Goal: Obtain resource: Download file/media

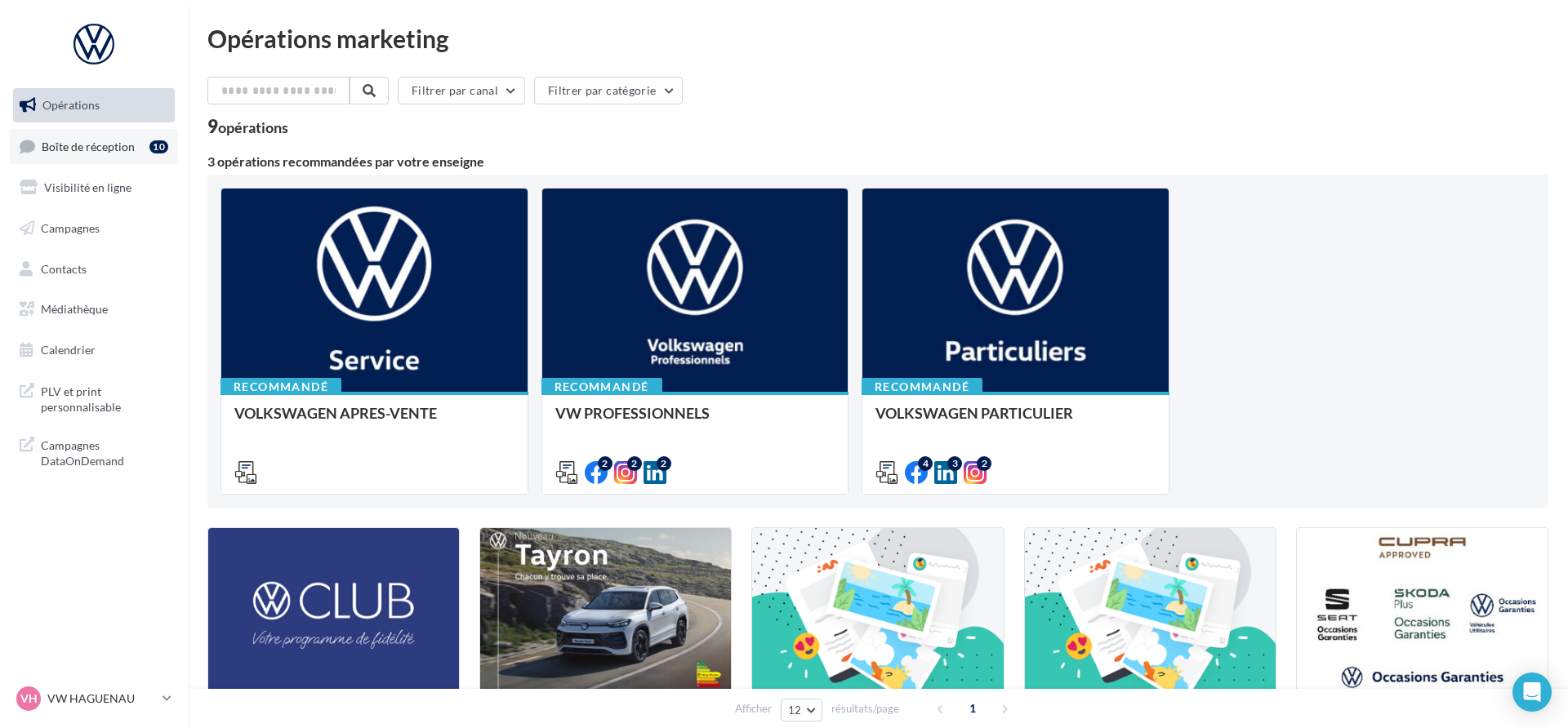
click at [65, 136] on link "Boîte de réception 10" at bounding box center [93, 147] width 168 height 35
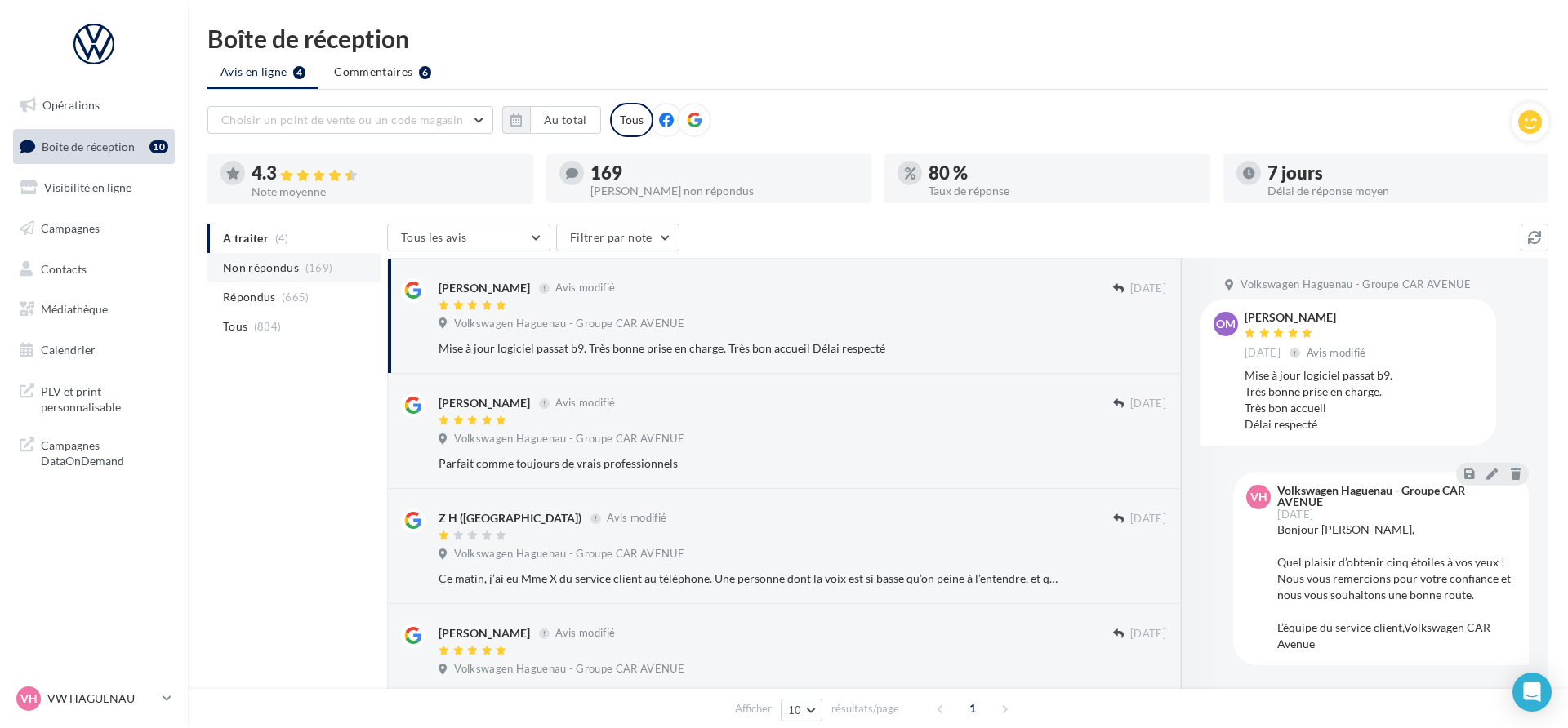
click at [326, 277] on li "Non répondus (169)" at bounding box center [293, 267] width 173 height 29
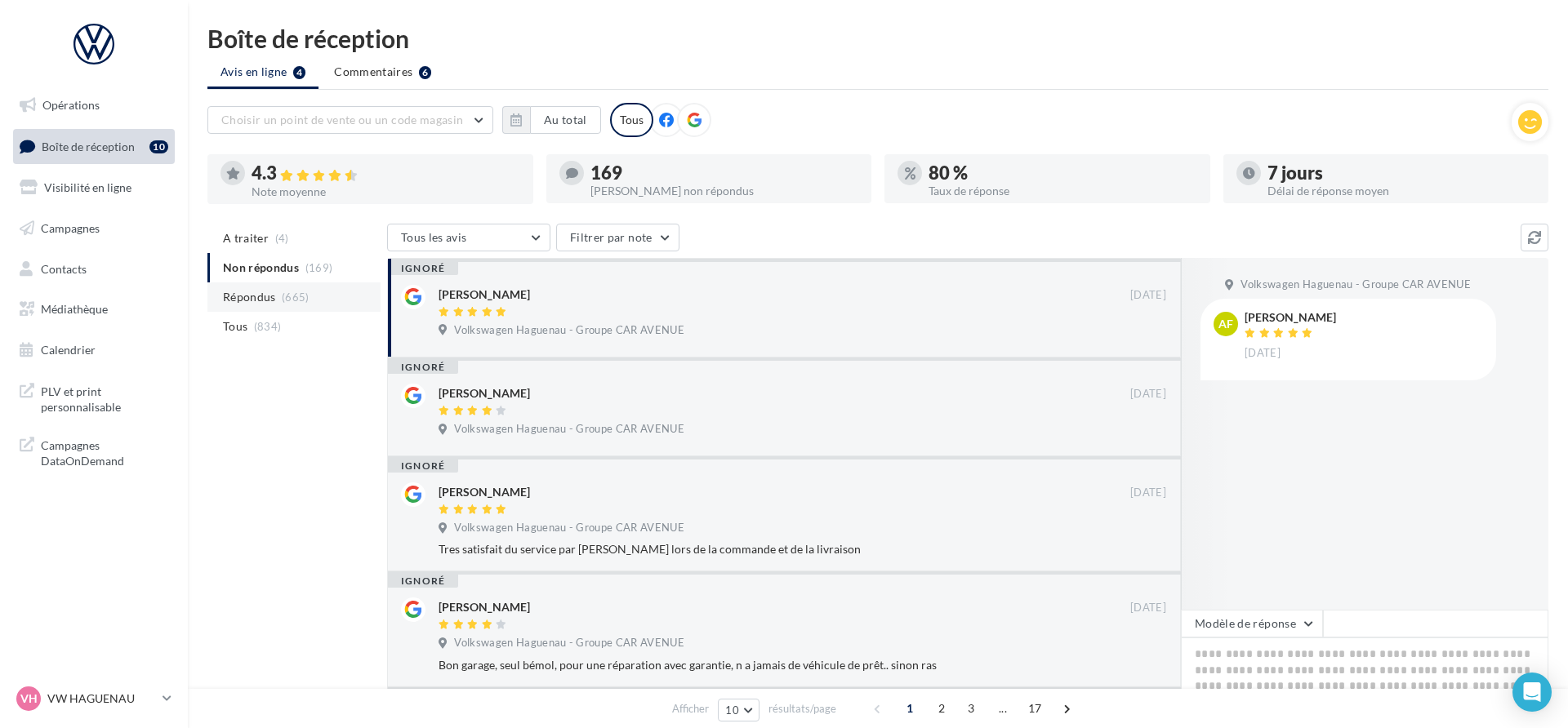
click at [315, 298] on li "Répondus (665)" at bounding box center [293, 298] width 173 height 29
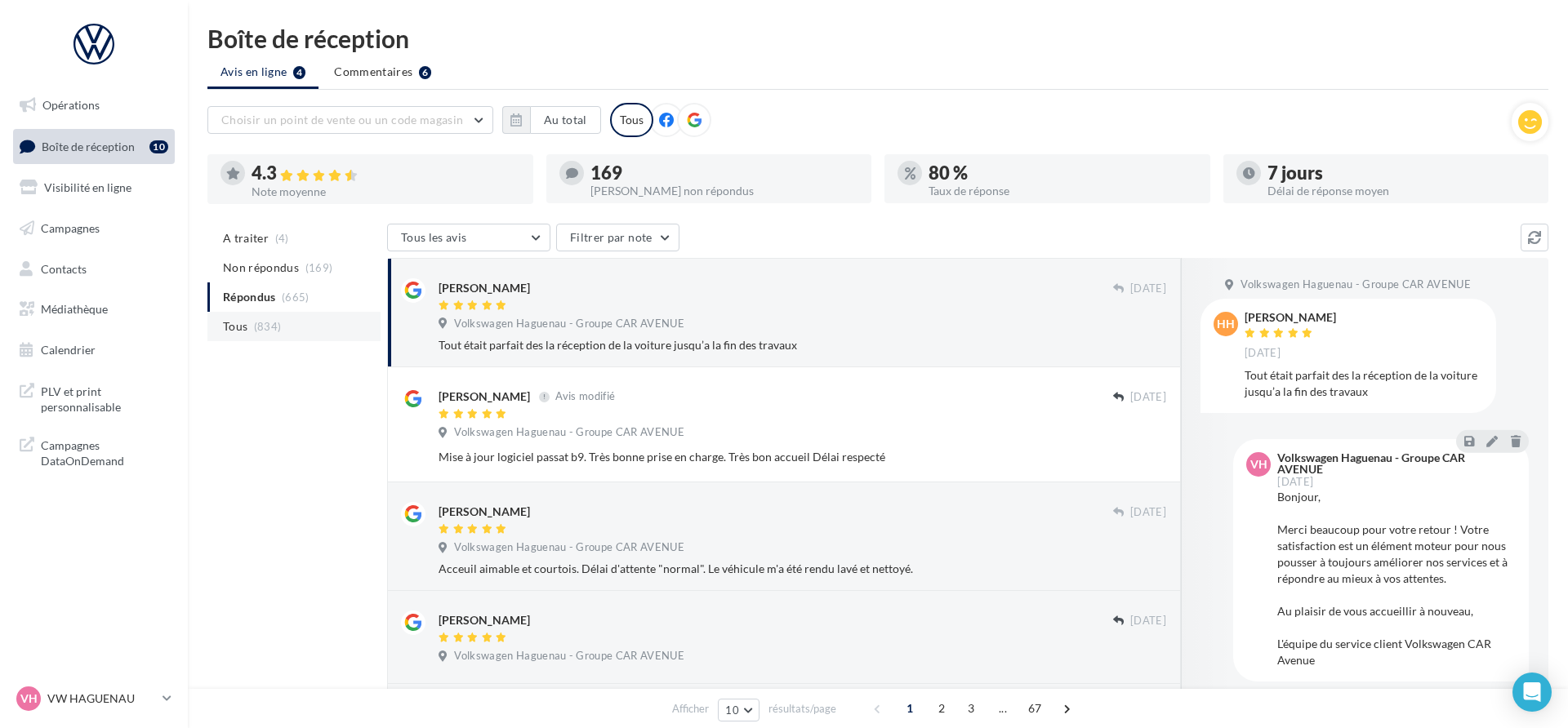
click at [306, 312] on li "Tous (834)" at bounding box center [293, 327] width 173 height 29
click at [310, 300] on li "Répondus (665)" at bounding box center [293, 298] width 173 height 29
click at [320, 271] on span "(169)" at bounding box center [319, 267] width 28 height 13
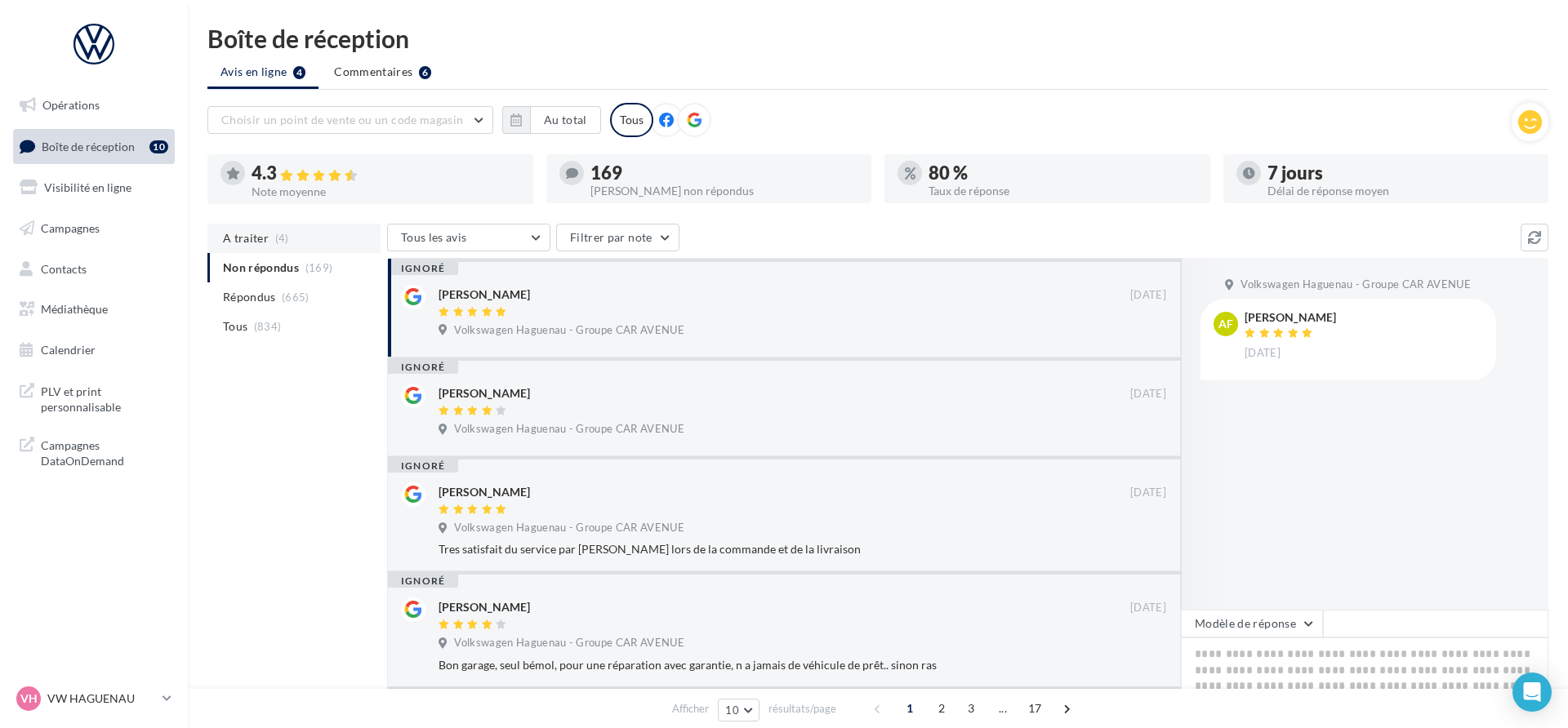
click at [322, 239] on li "A traiter (4)" at bounding box center [293, 238] width 173 height 29
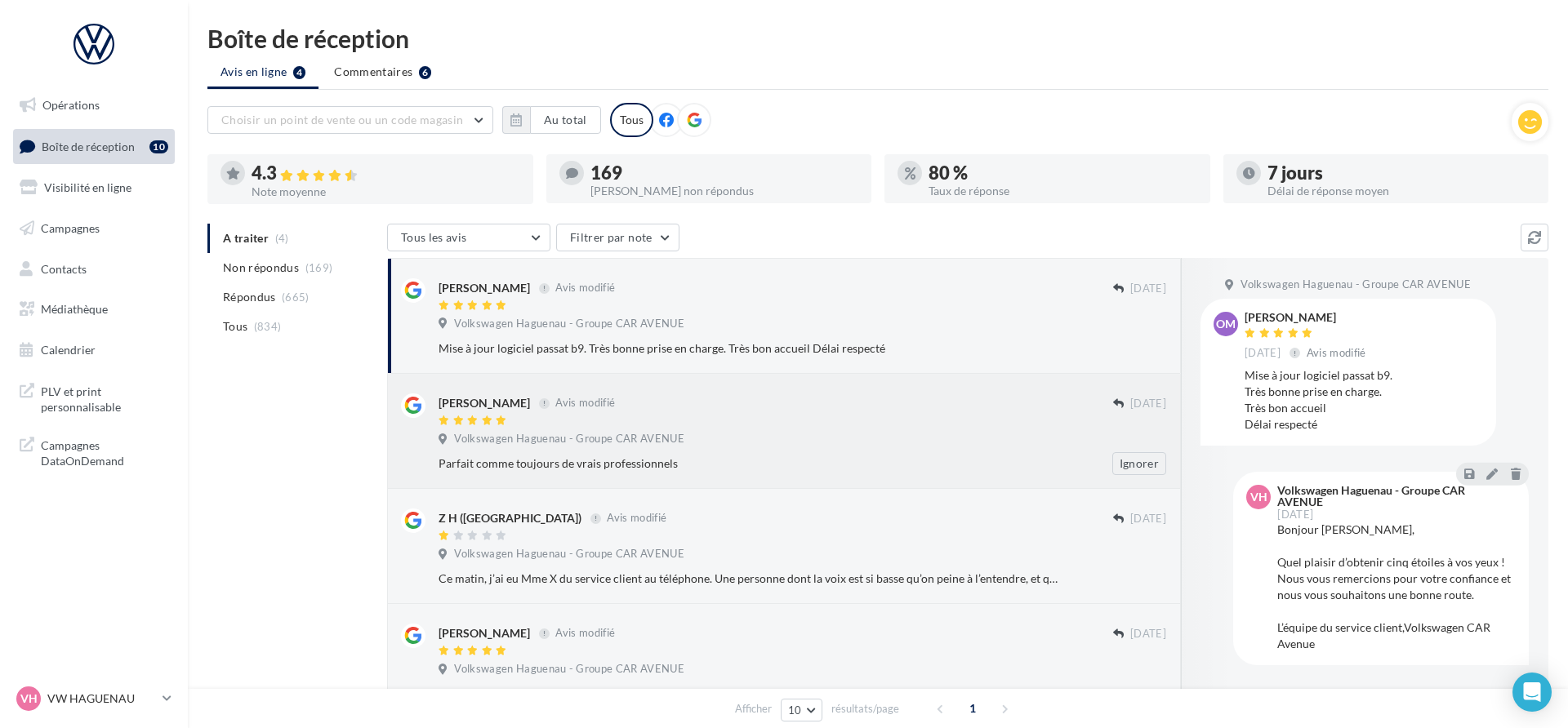
click at [838, 436] on div "Volkswagen Haguenau - Groupe CAR AVENUE" at bounding box center [801, 441] width 727 height 18
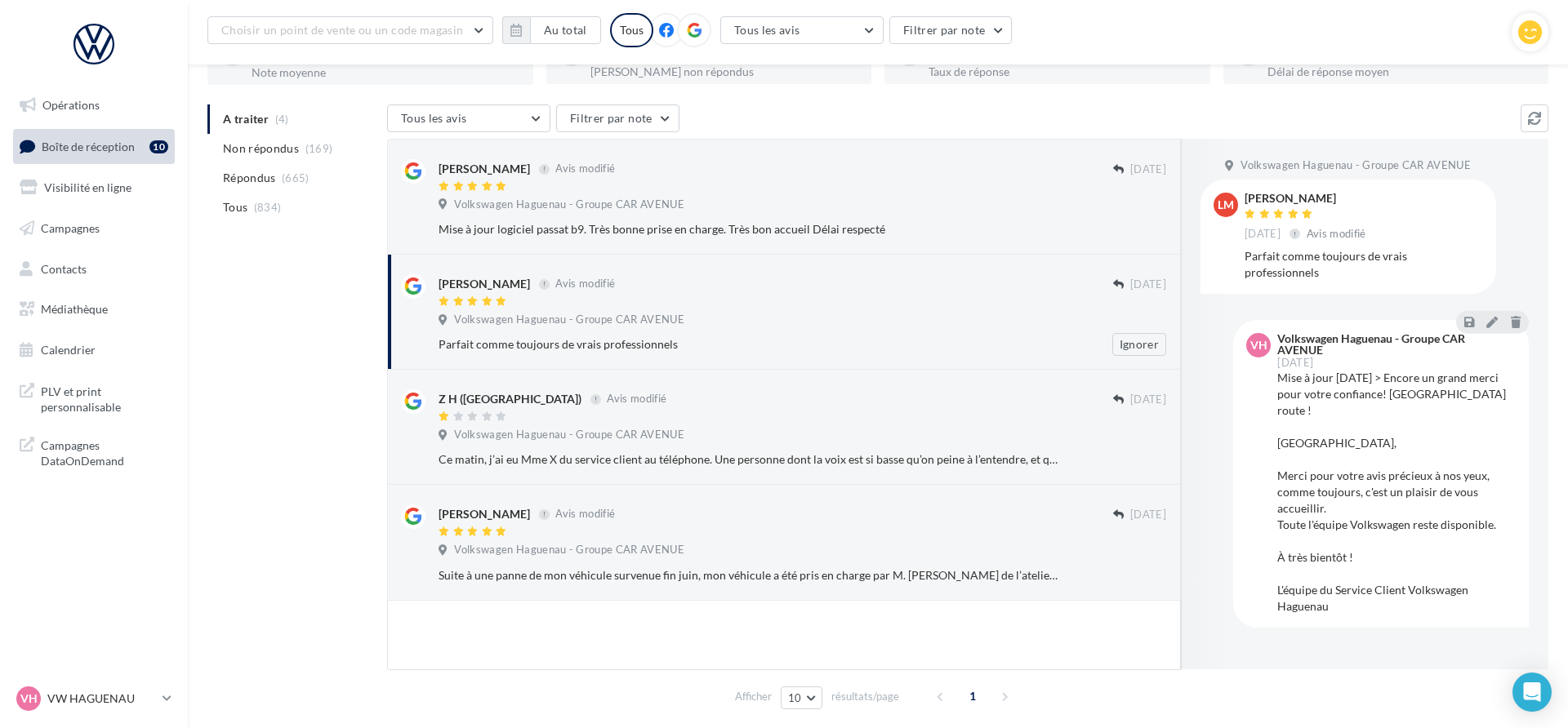
scroll to position [154, 0]
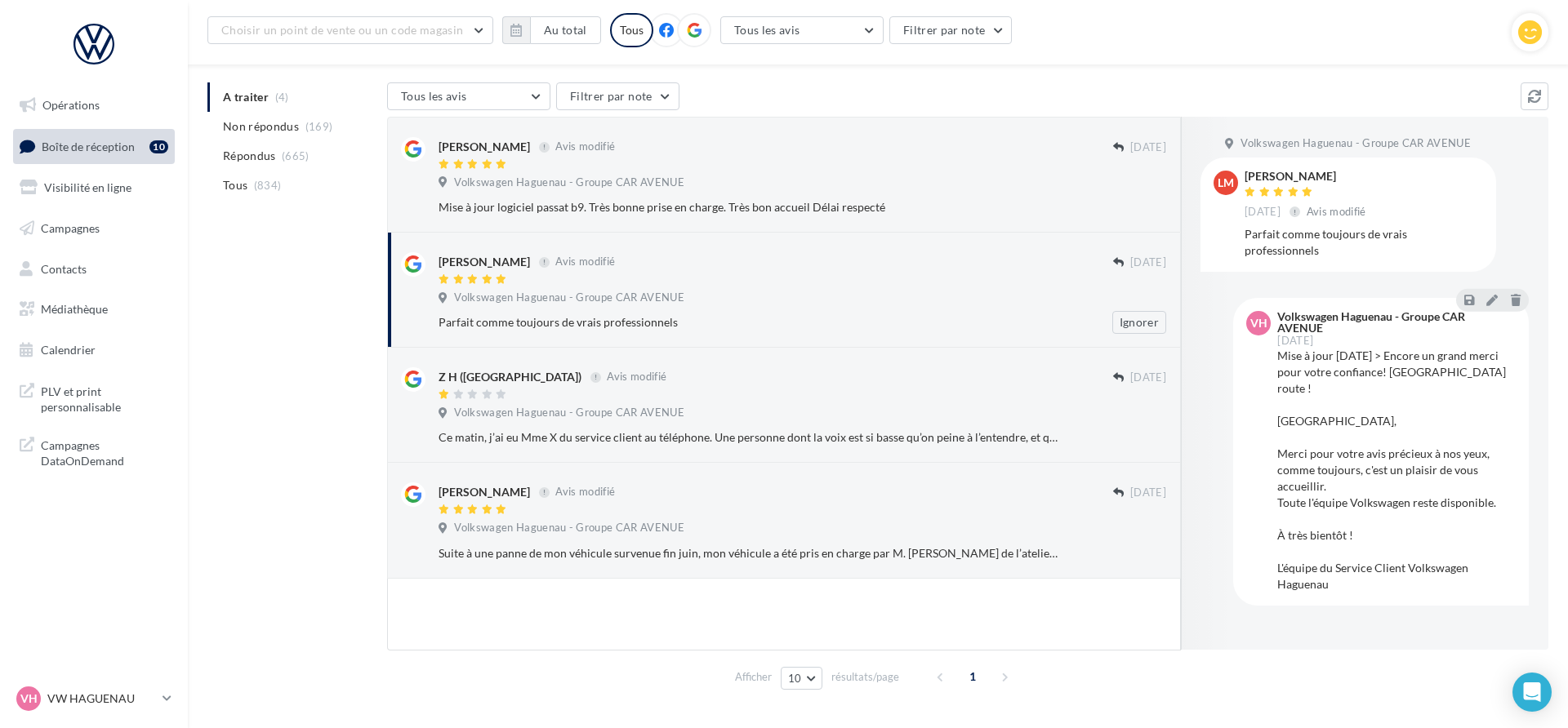
click at [838, 436] on div "Ce matin, j’ai eu Mme X du service client au téléphone. Une personne dont la vo…" at bounding box center [749, 437] width 621 height 16
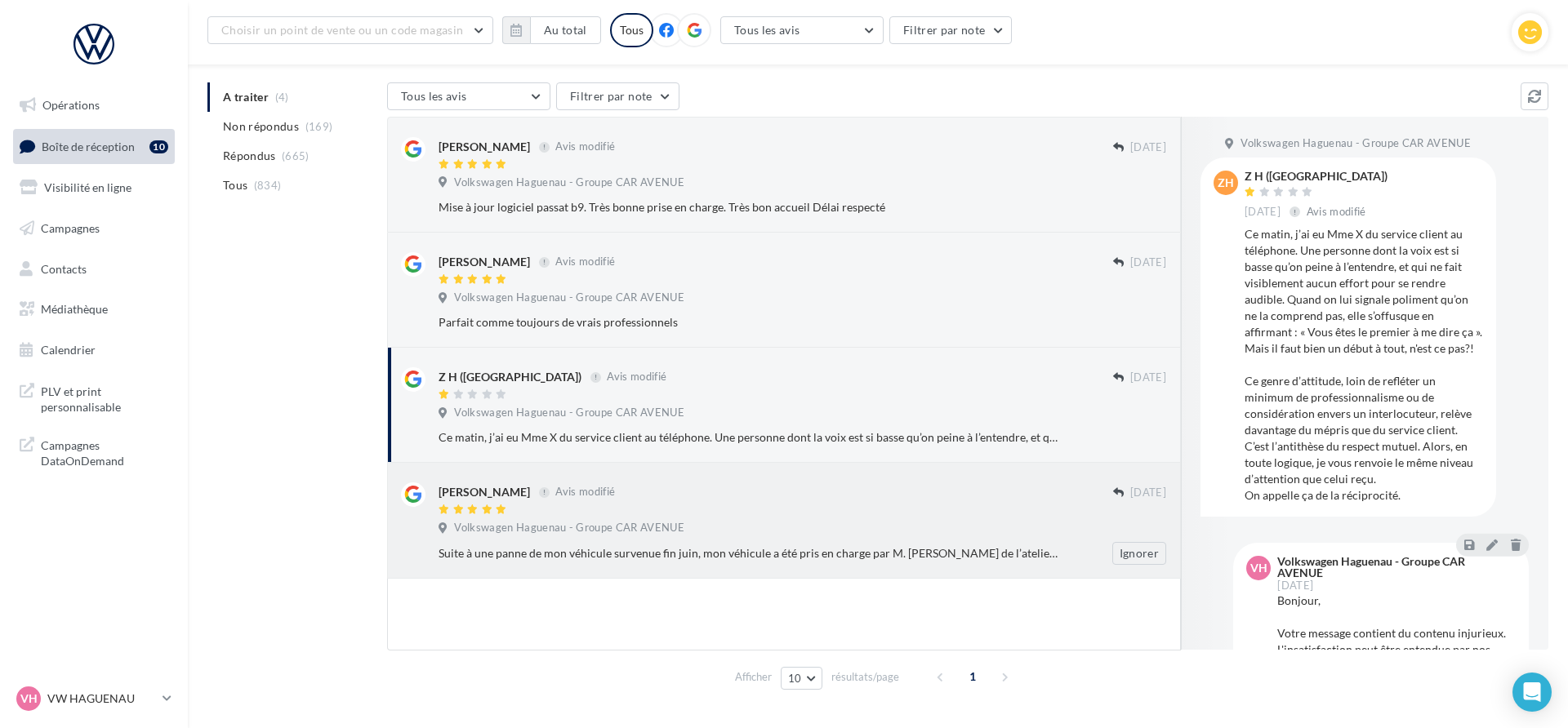
click at [780, 492] on div "Aline Isel Avis modifié" at bounding box center [775, 491] width 674 height 17
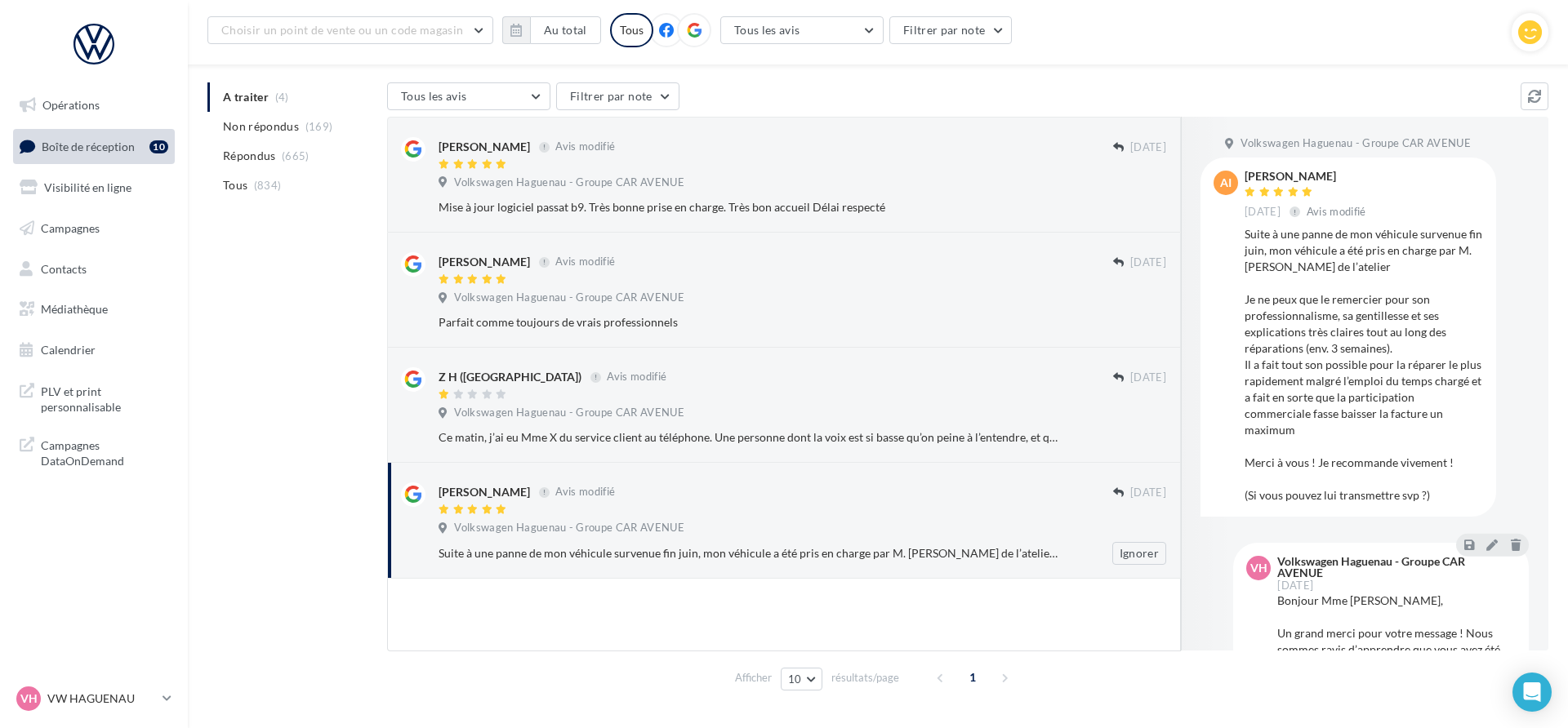
scroll to position [155, 0]
click at [780, 199] on div "Mise à jour logiciel passat b9. Très bonne prise en charge. Très bon accueil Dé…" at bounding box center [749, 206] width 621 height 16
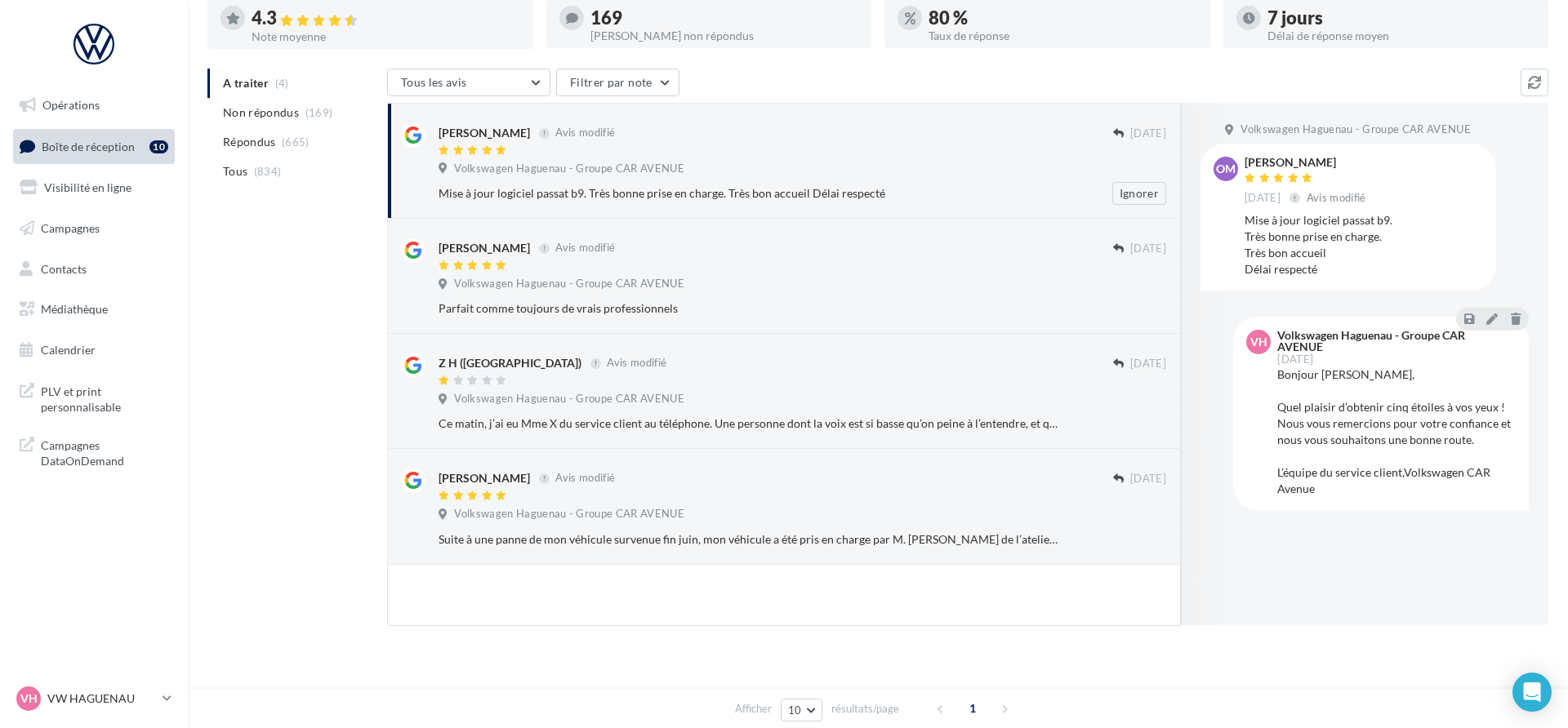
scroll to position [0, 0]
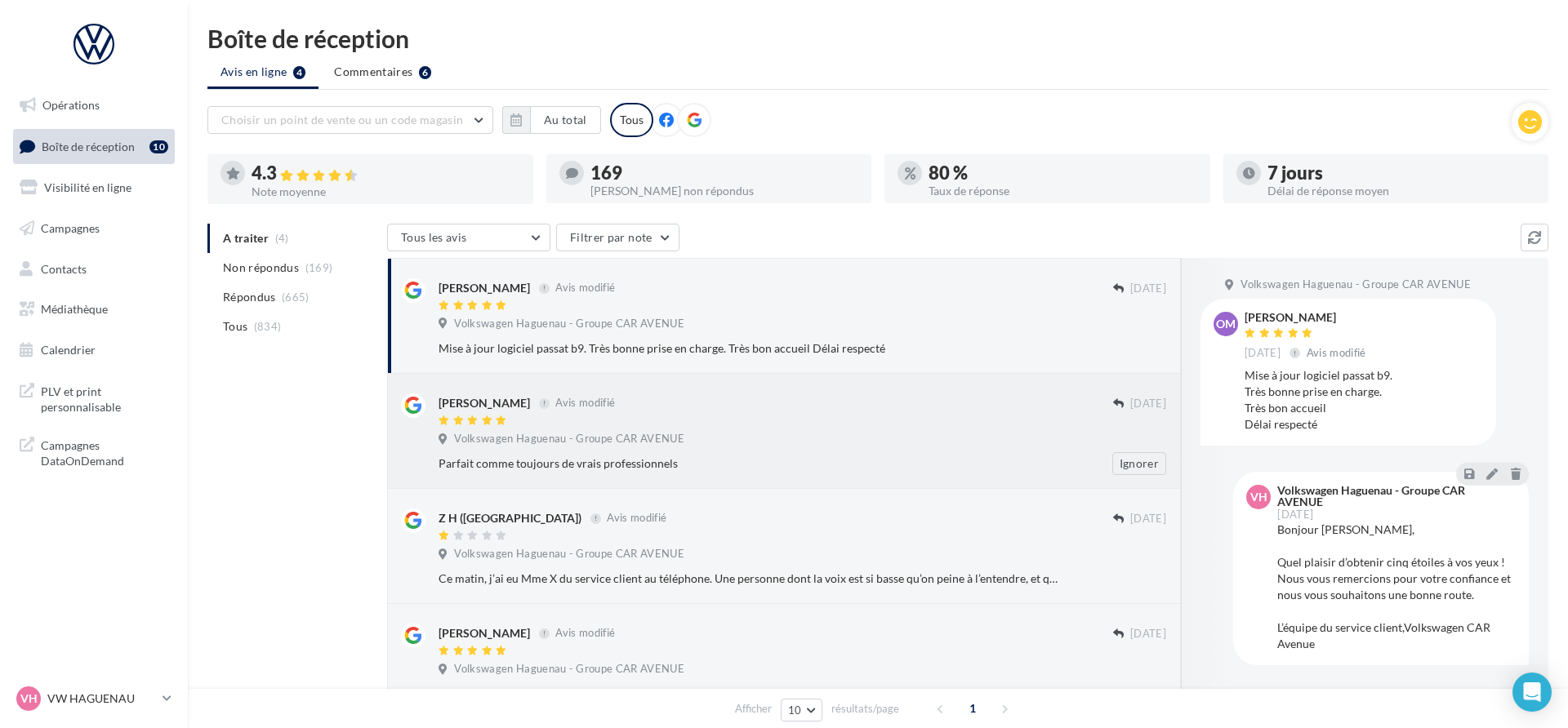
click at [785, 442] on div "Volkswagen Haguenau - Groupe CAR AVENUE" at bounding box center [801, 441] width 727 height 18
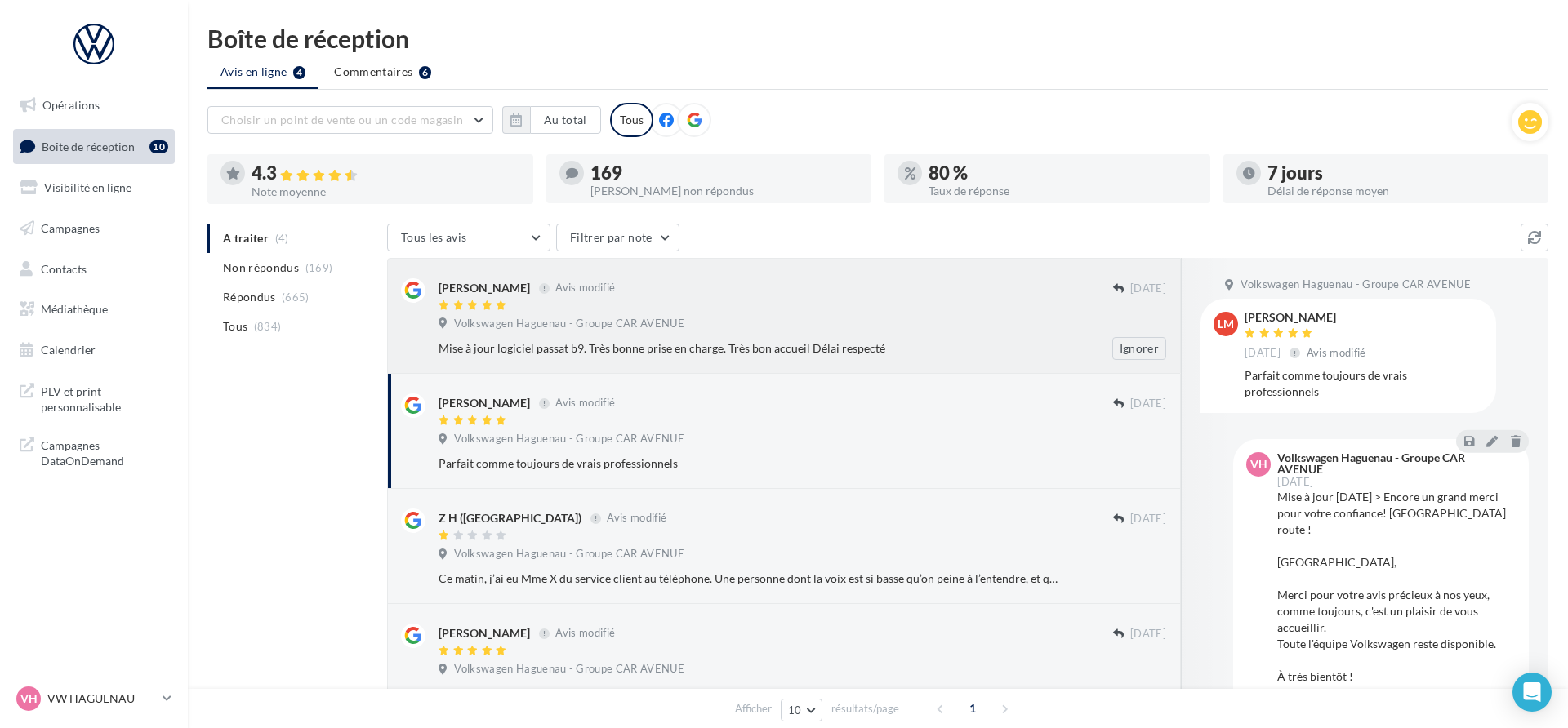
click at [734, 288] on div "olivier mourrier Avis modifié" at bounding box center [775, 287] width 674 height 17
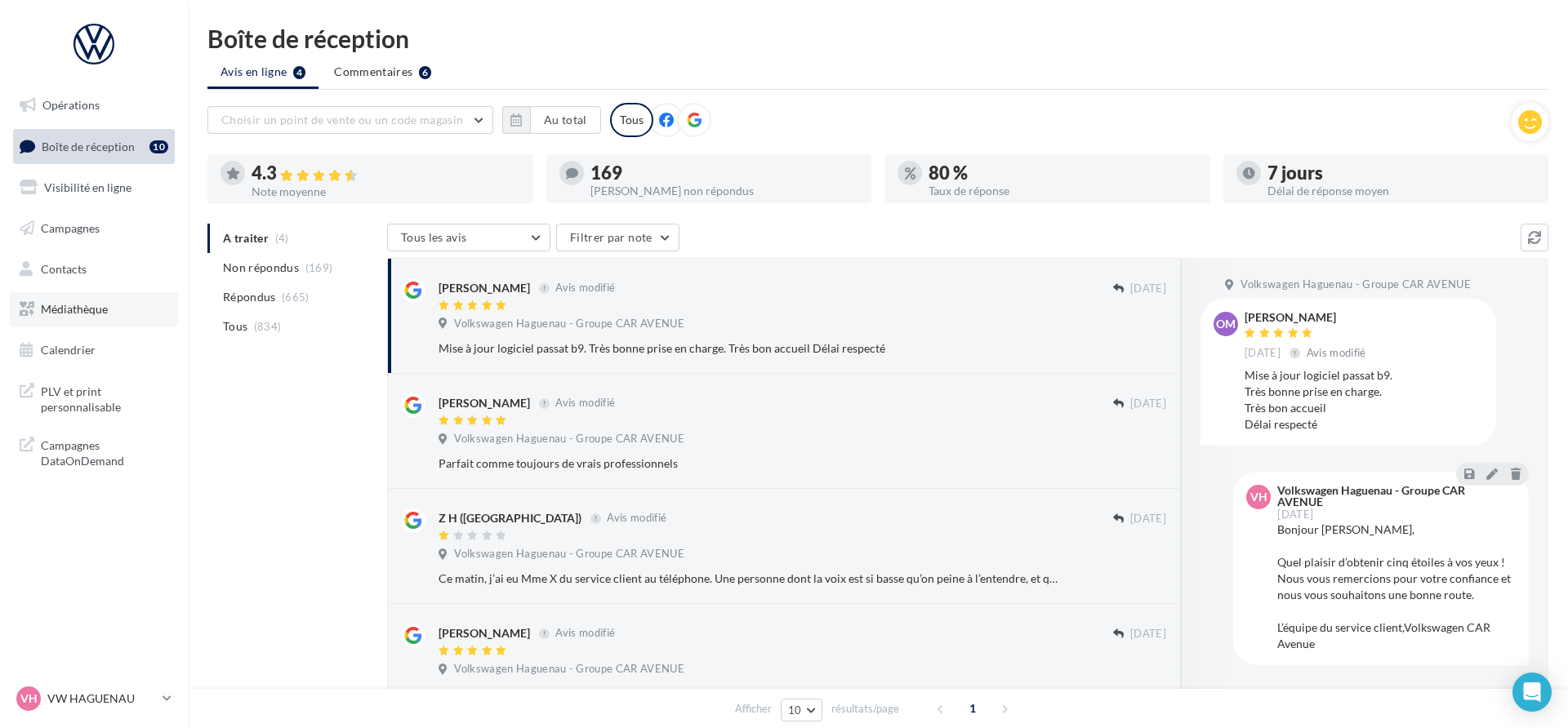
click at [109, 311] on link "Médiathèque" at bounding box center [93, 310] width 168 height 35
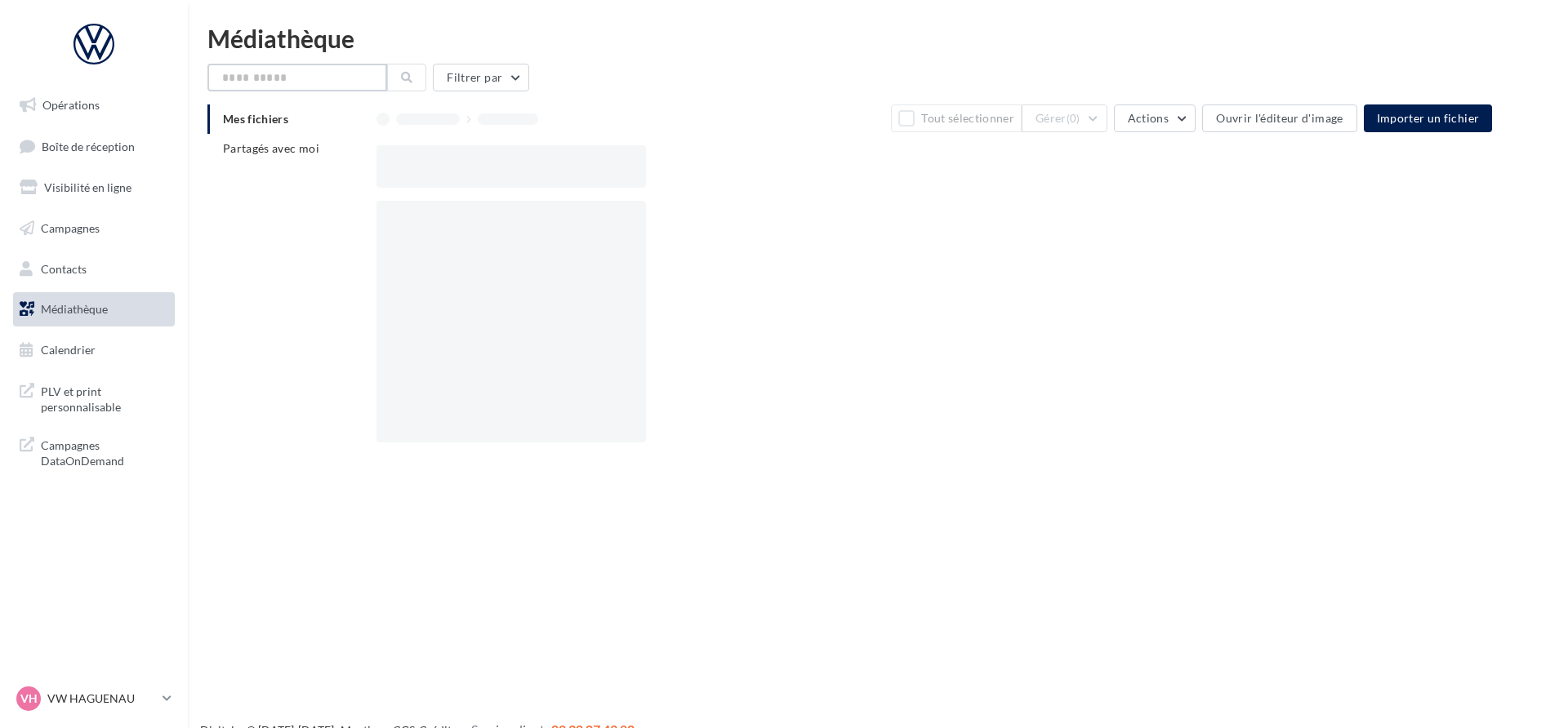
click at [347, 82] on input "text" at bounding box center [297, 78] width 179 height 28
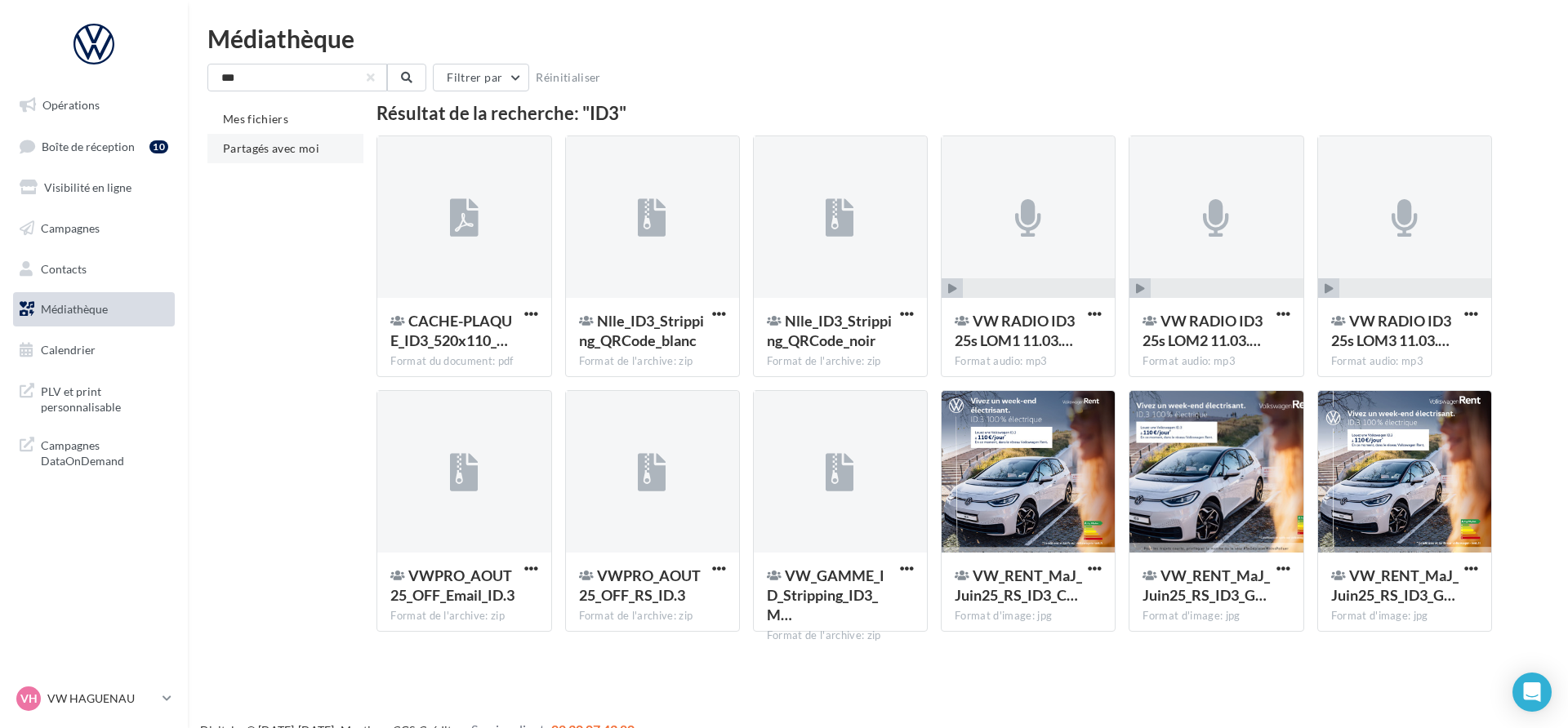
click at [245, 152] on span "Partagés avec moi" at bounding box center [271, 148] width 97 height 14
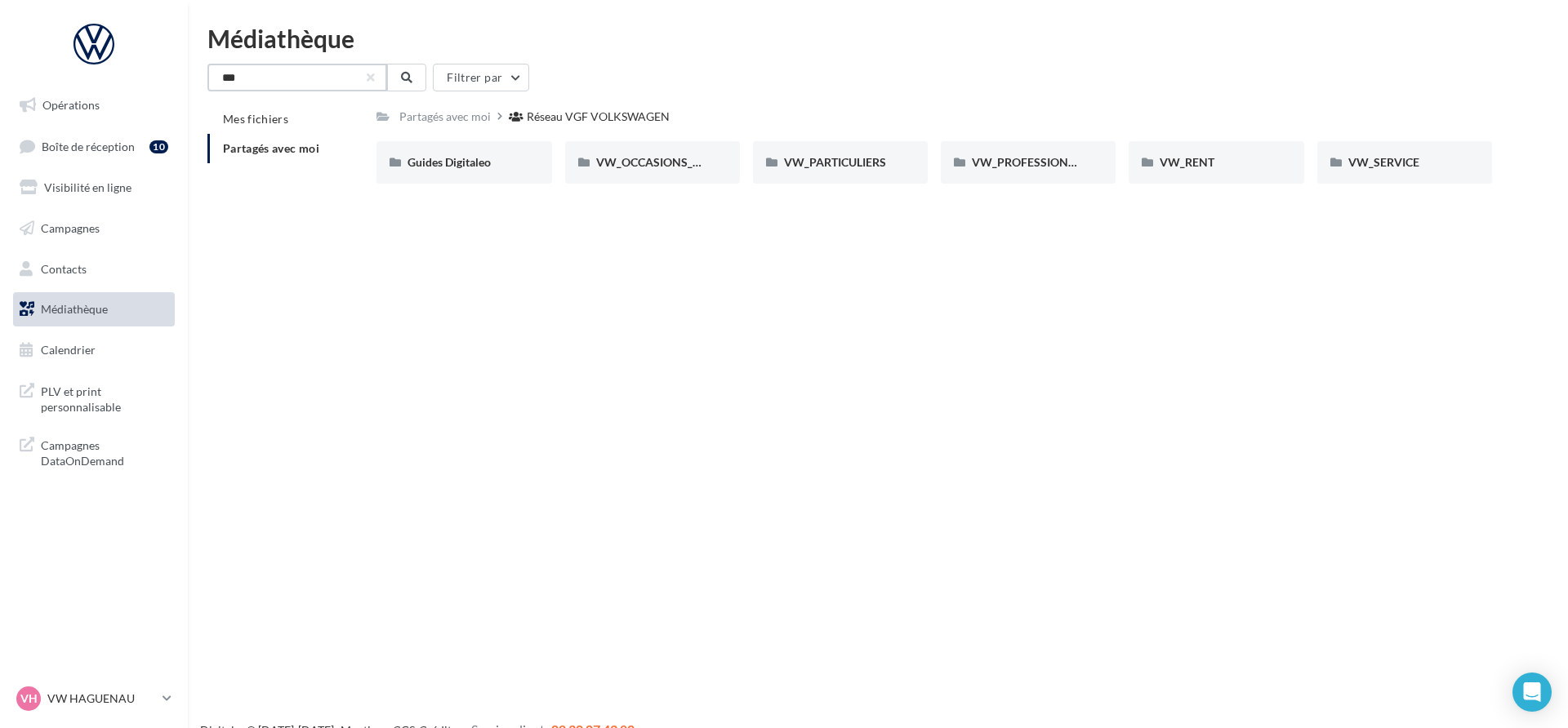
click at [234, 77] on input "***" at bounding box center [297, 78] width 179 height 28
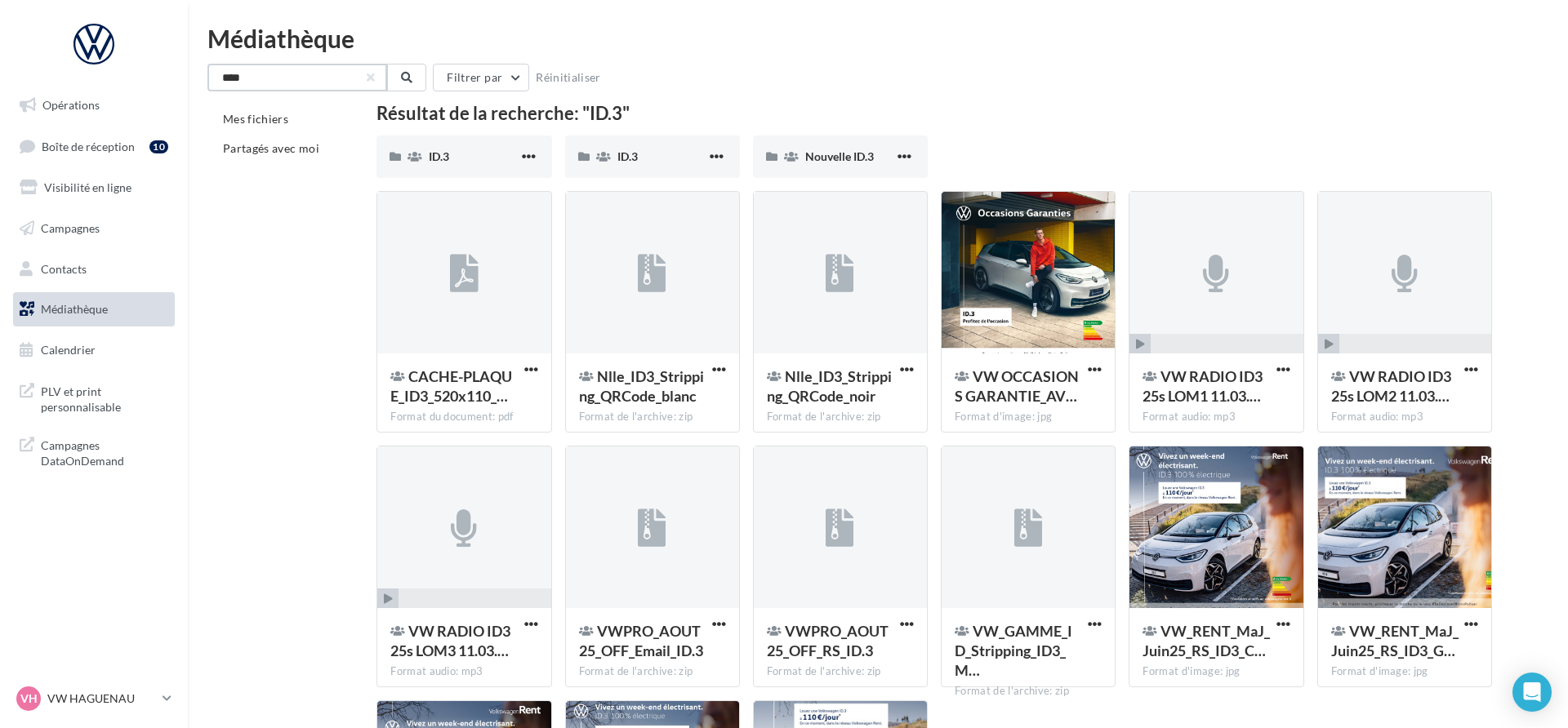
type input "****"
click at [261, 158] on li "Partagés avec moi" at bounding box center [285, 148] width 156 height 29
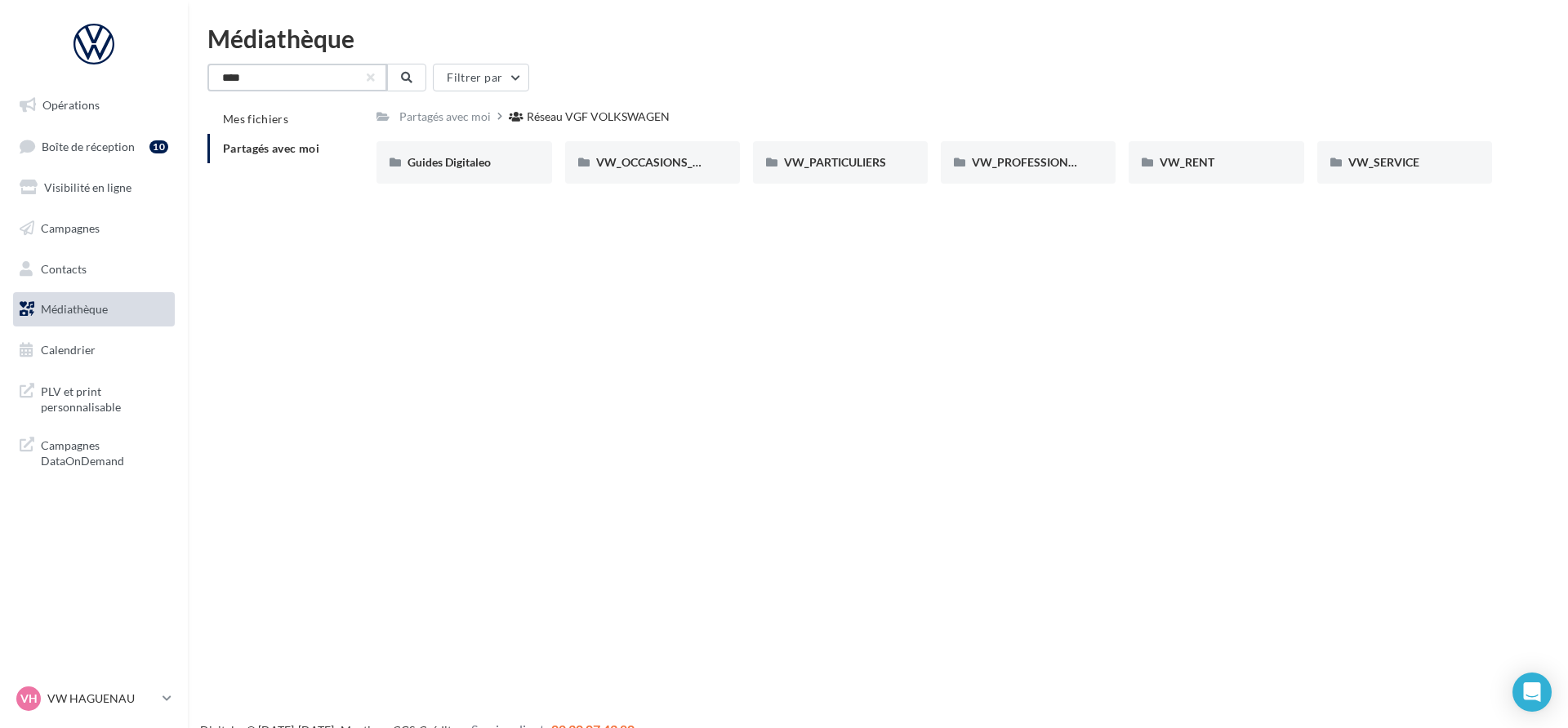
click at [285, 85] on input "****" at bounding box center [297, 78] width 179 height 28
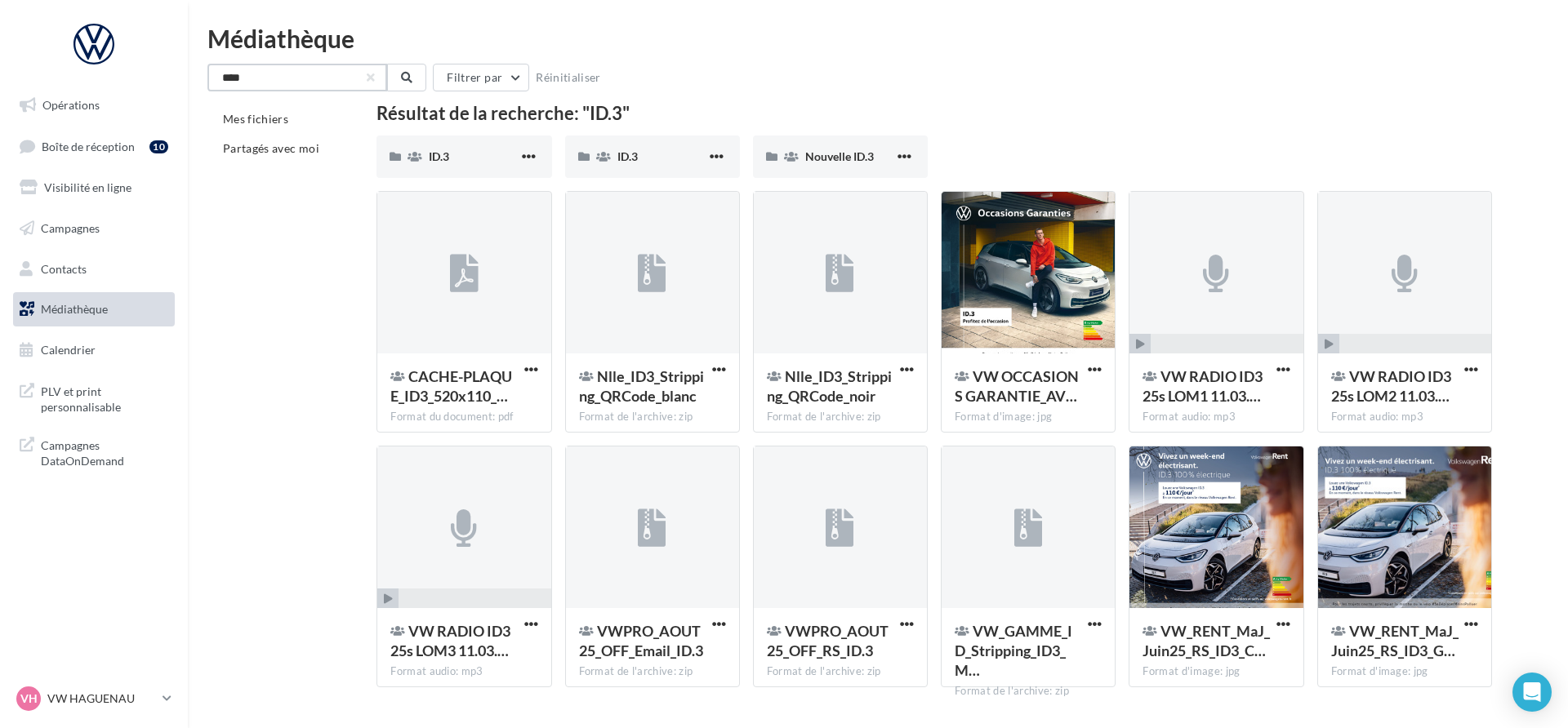
click at [283, 76] on input "****" at bounding box center [297, 78] width 179 height 28
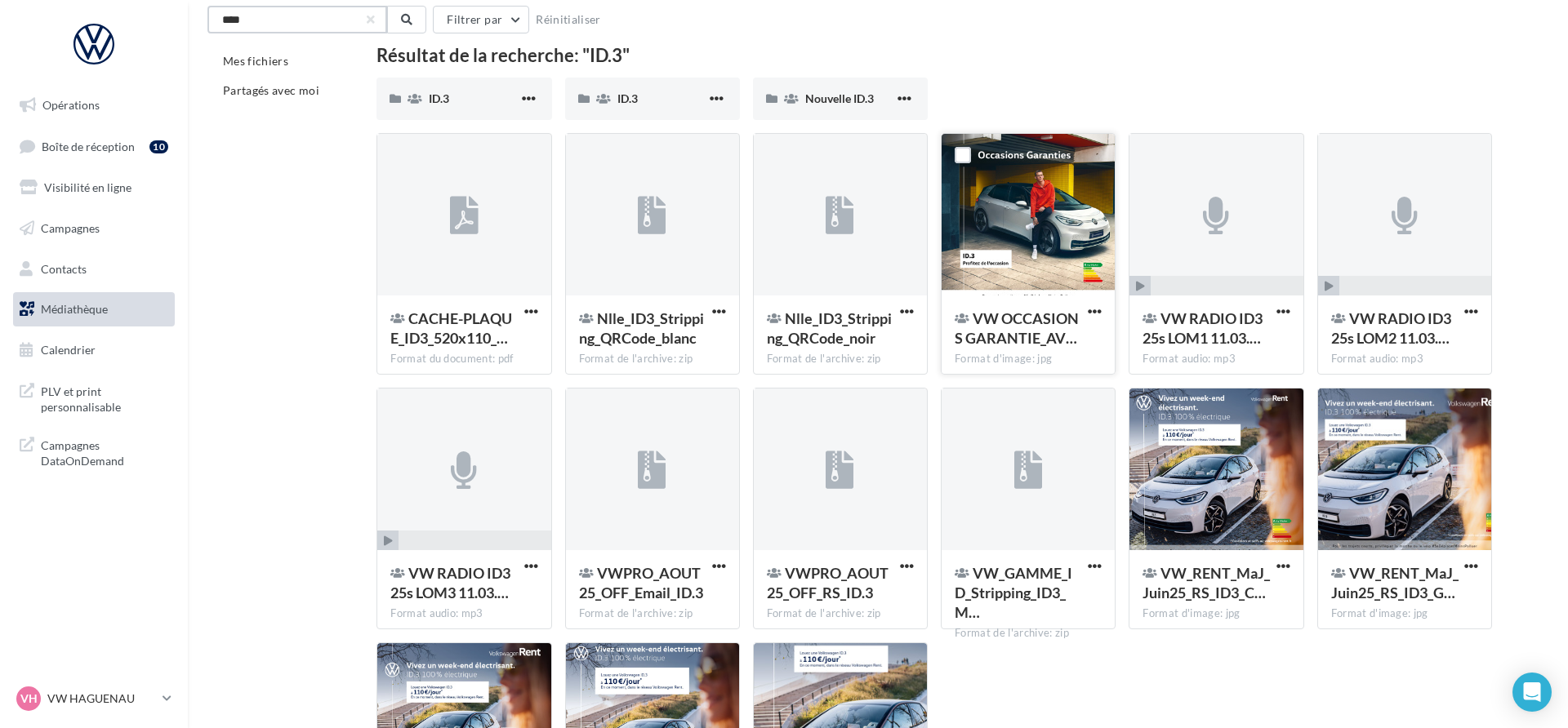
scroll to position [59, 0]
click at [111, 114] on link "Opérations" at bounding box center [93, 105] width 168 height 35
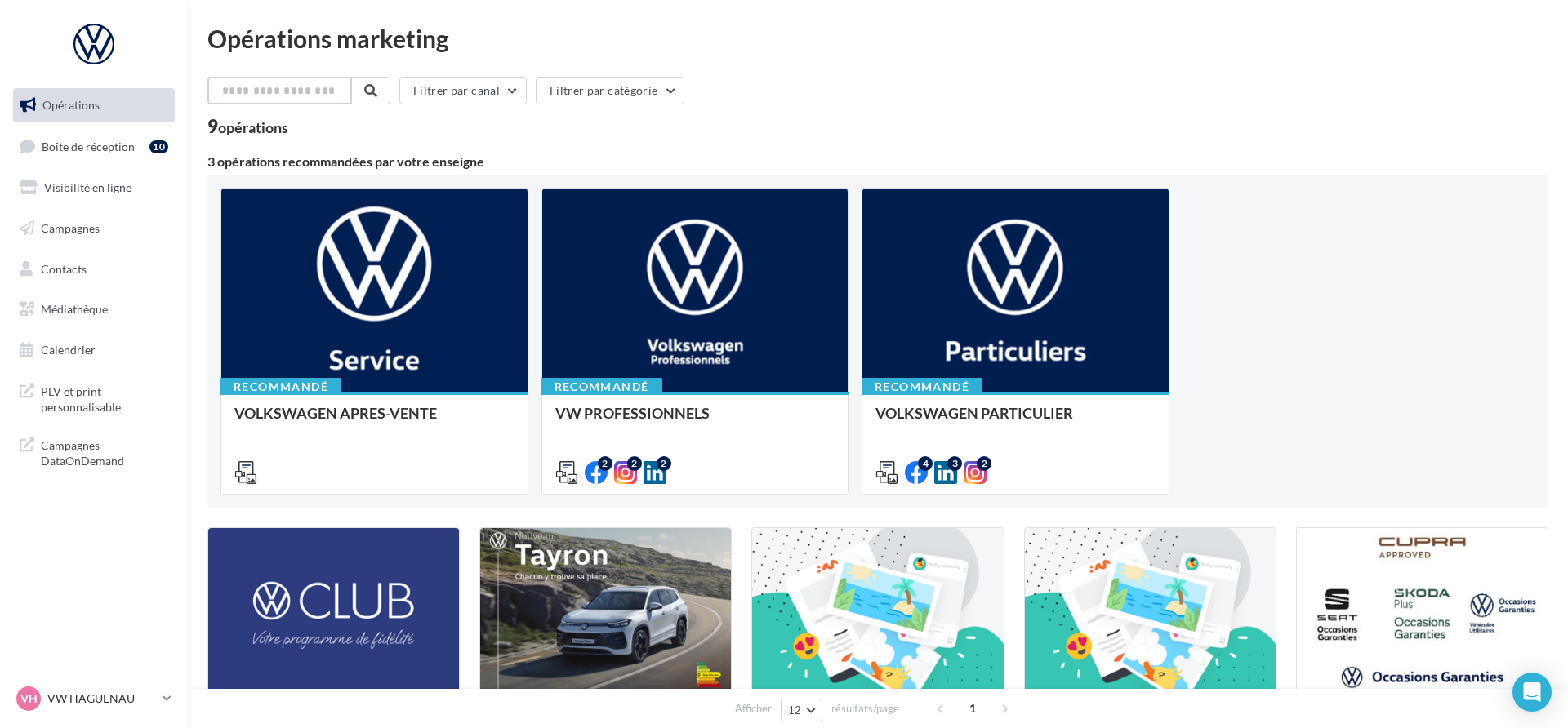
click at [344, 92] on input "text" at bounding box center [279, 91] width 144 height 28
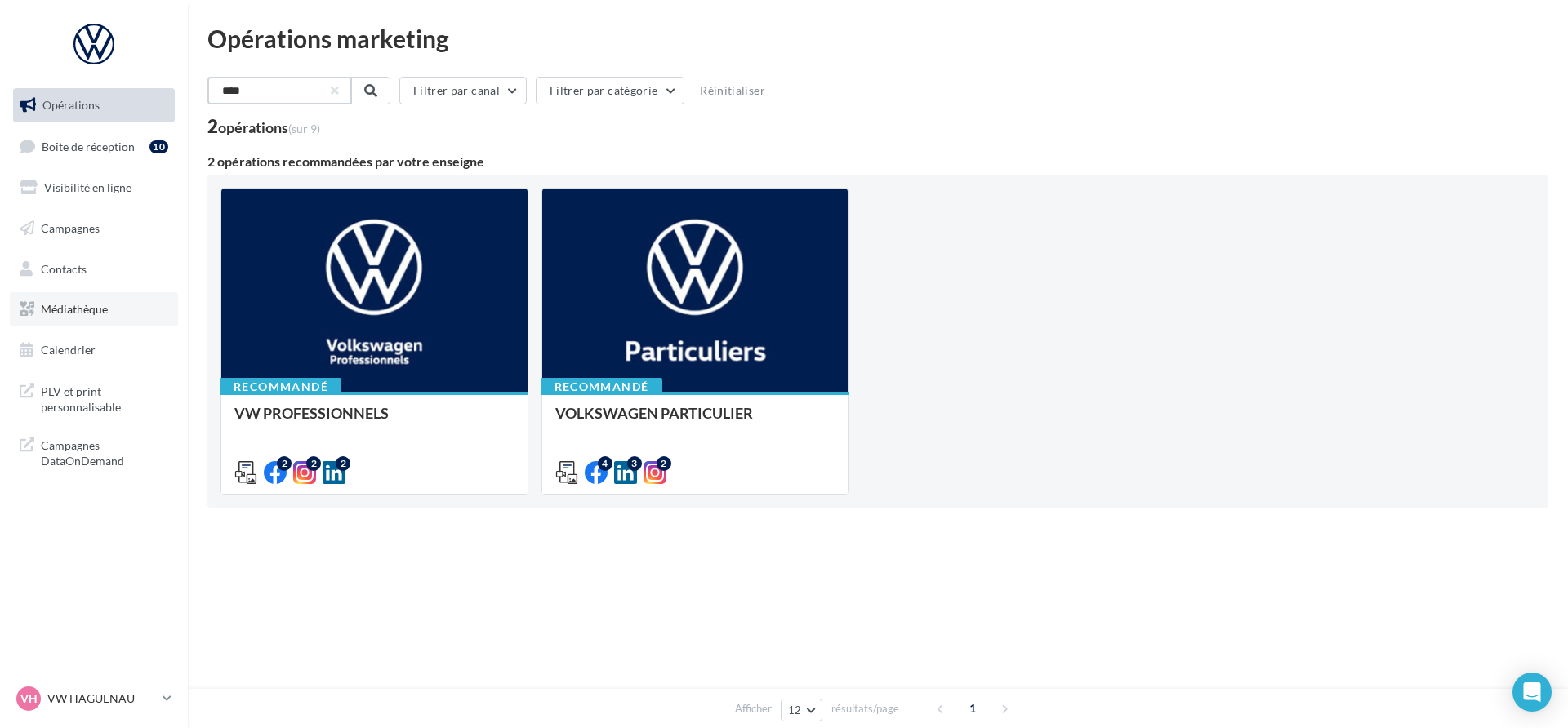
type input "****"
click at [139, 299] on link "Médiathèque" at bounding box center [93, 310] width 168 height 35
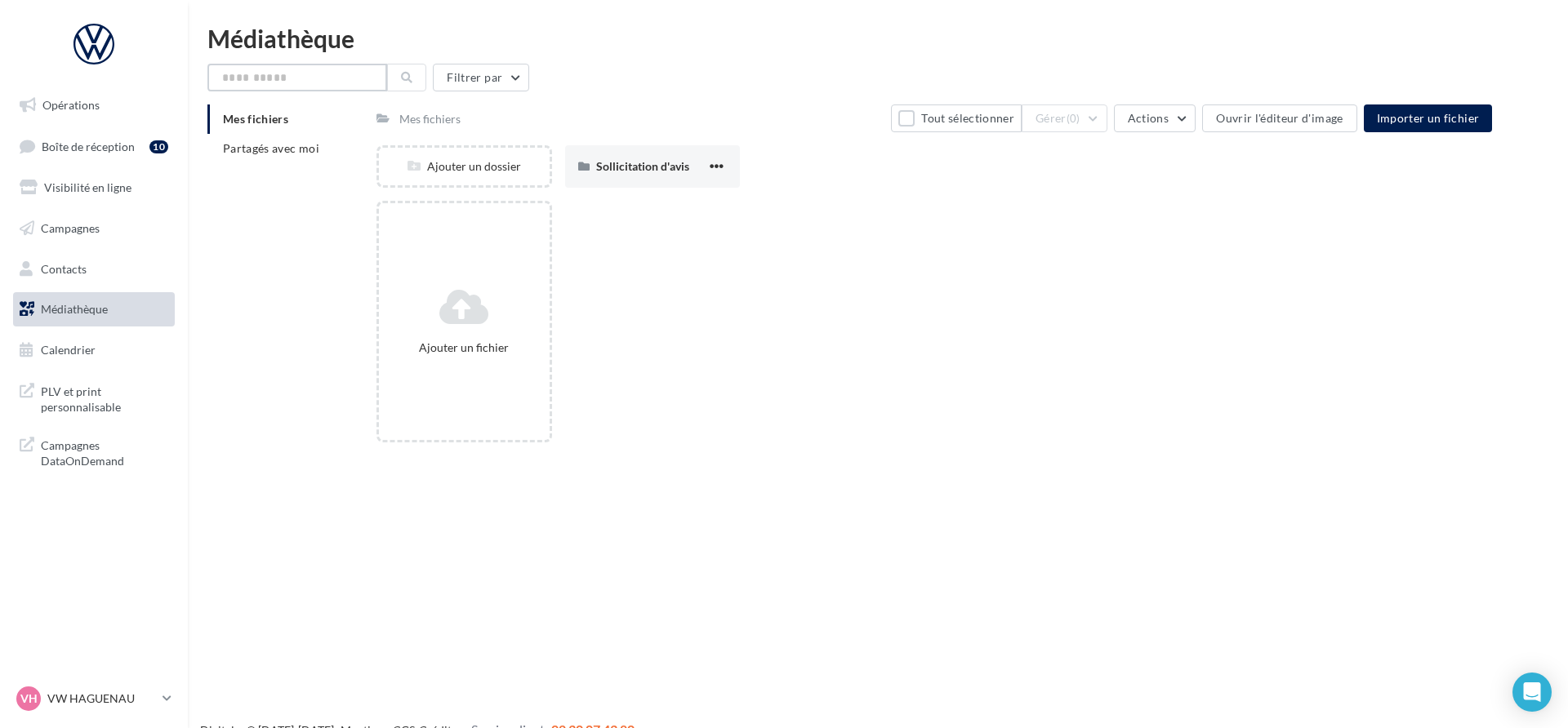
click at [294, 80] on input "text" at bounding box center [297, 78] width 179 height 28
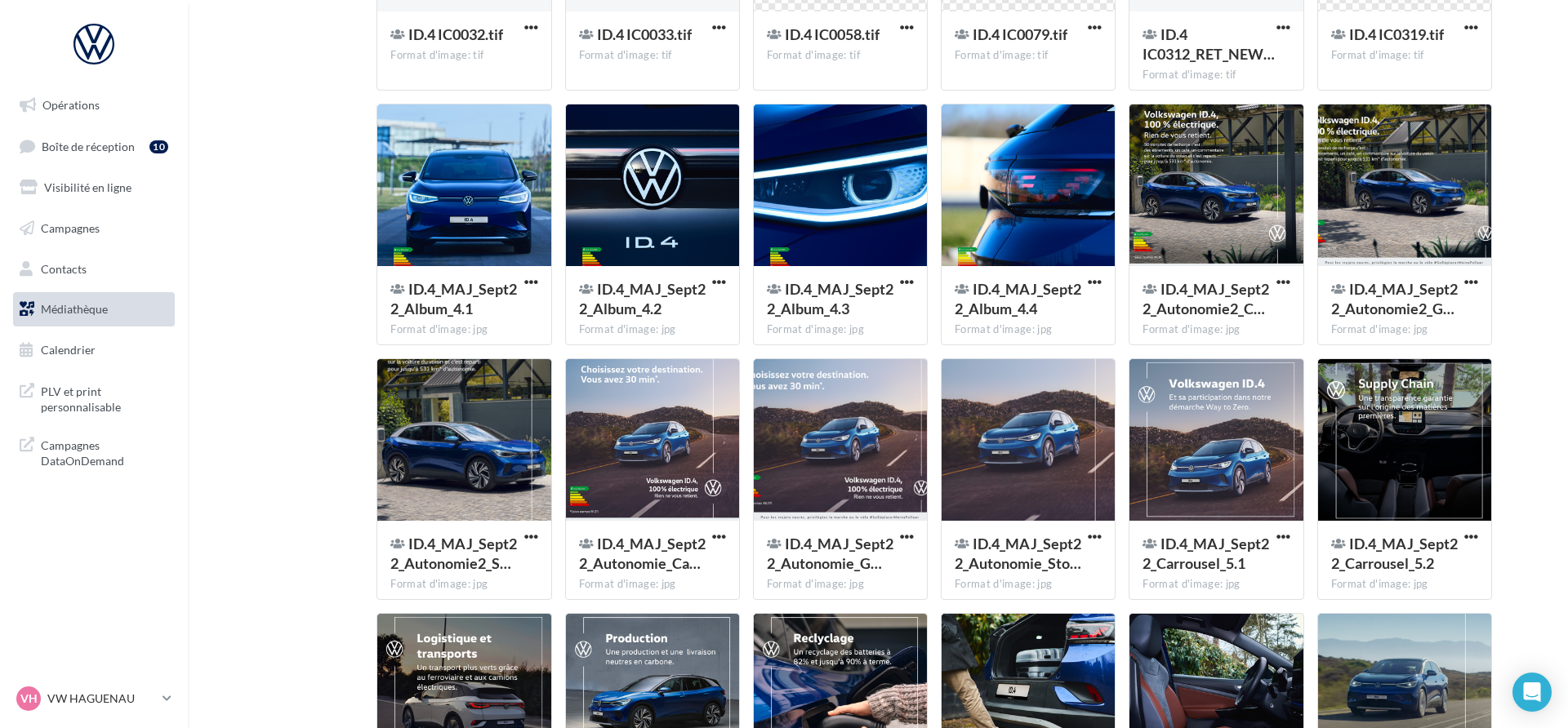
scroll to position [468, 0]
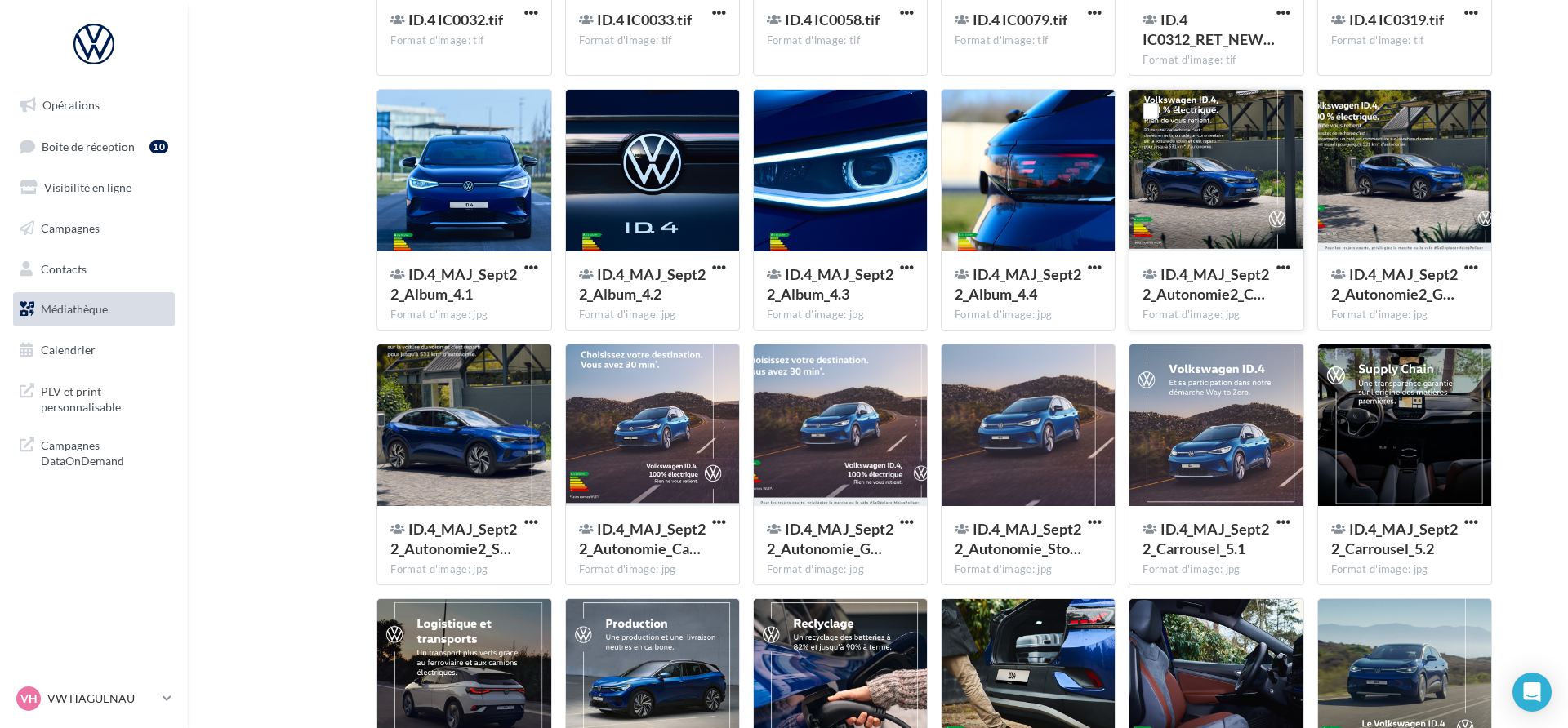
type input "****"
click at [1290, 263] on button "button" at bounding box center [1283, 268] width 21 height 16
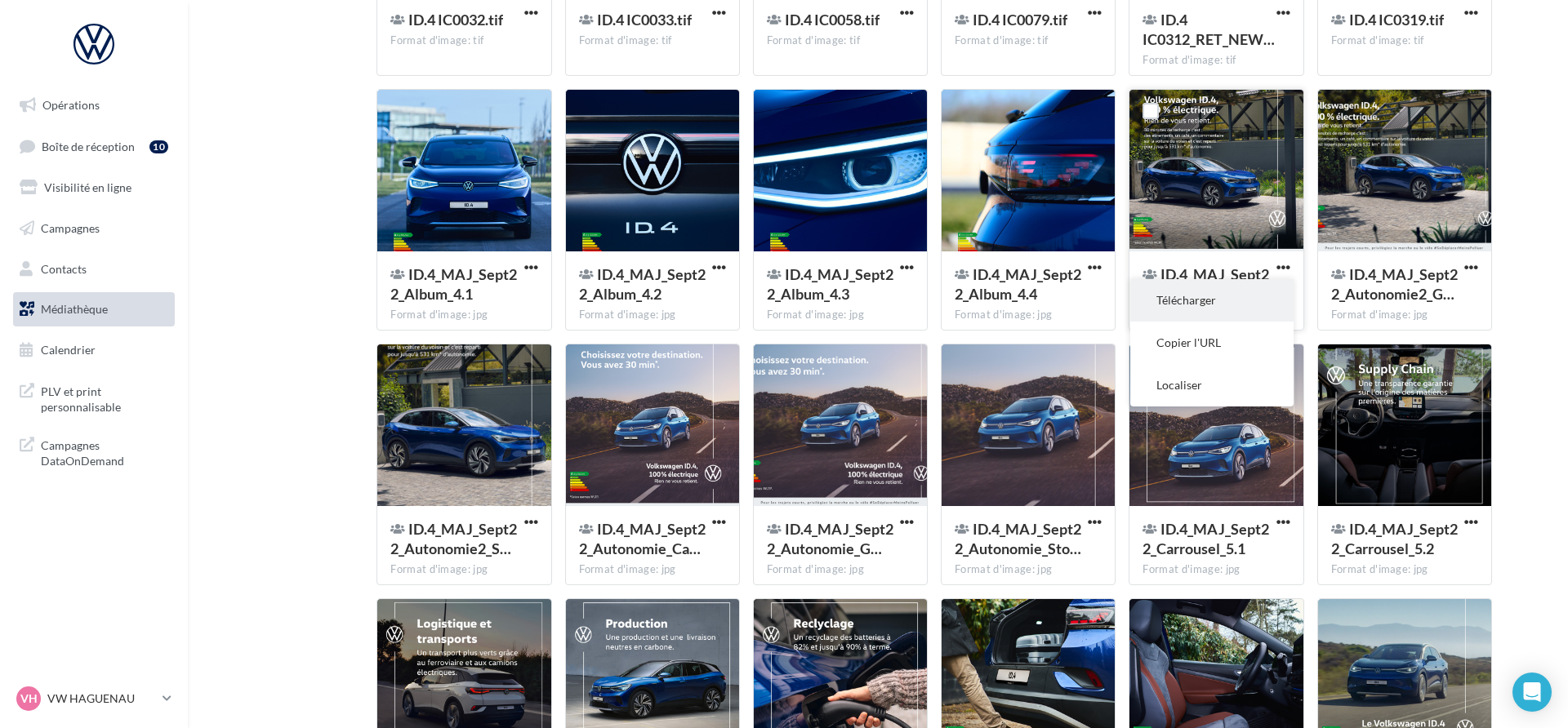
click at [1233, 299] on button "Télécharger" at bounding box center [1211, 300] width 163 height 42
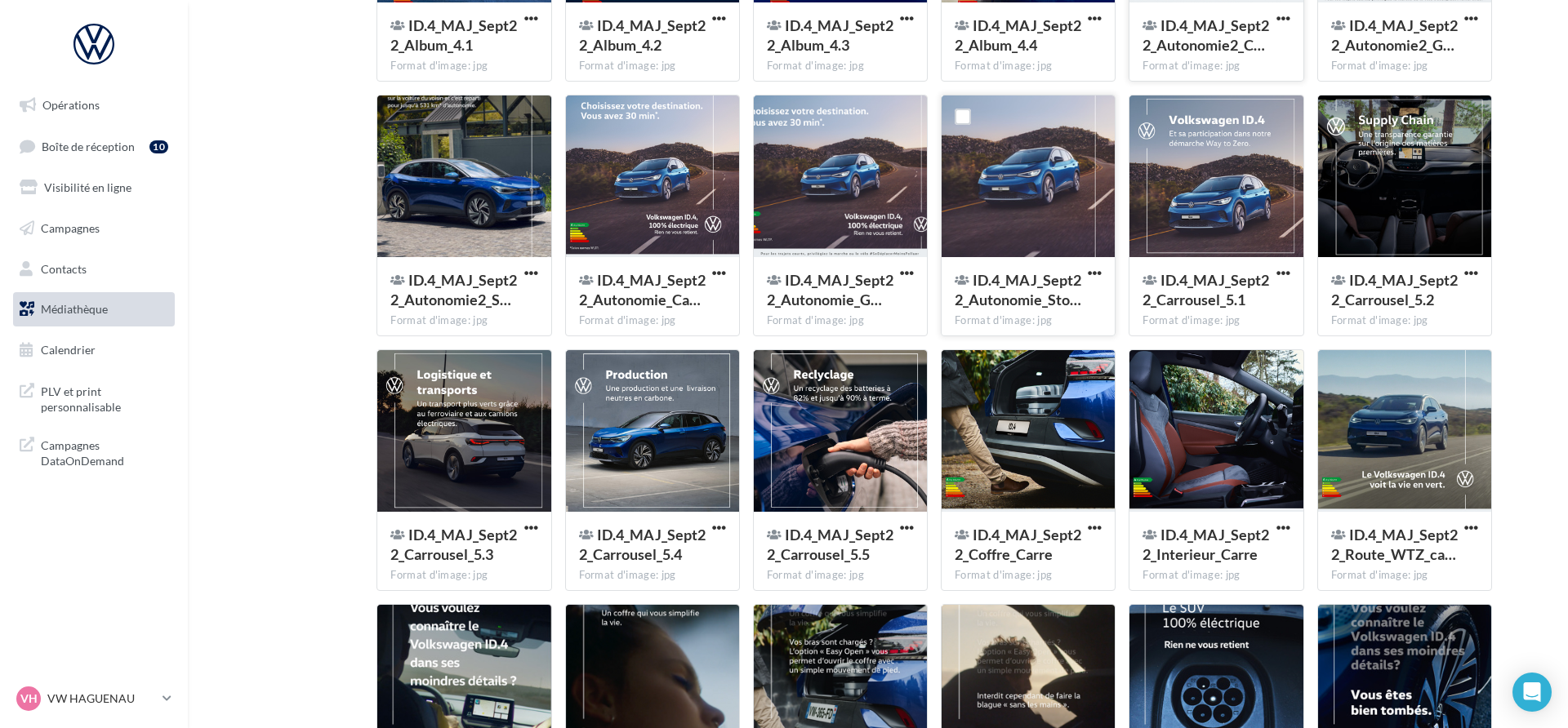
scroll to position [720, 0]
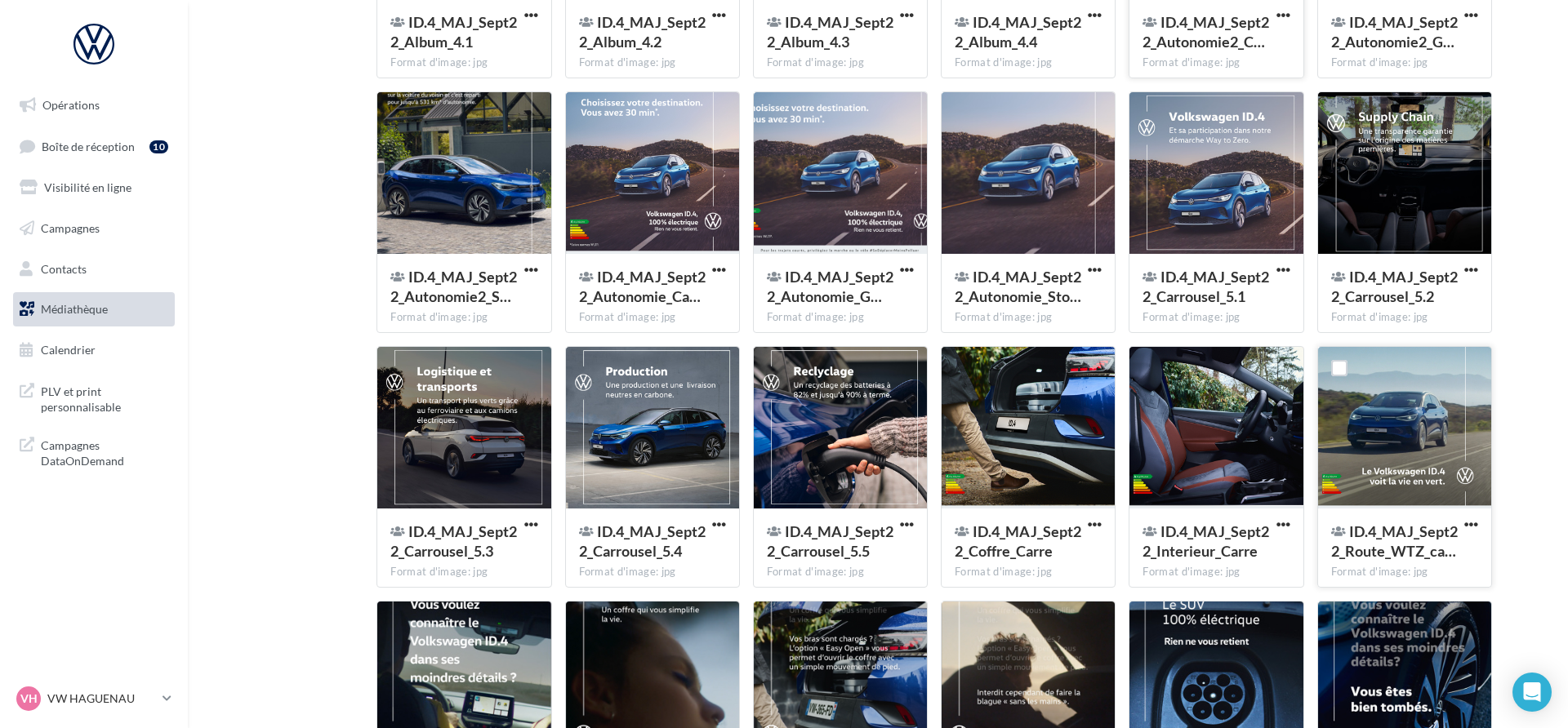
click at [1478, 524] on button "button" at bounding box center [1471, 525] width 21 height 16
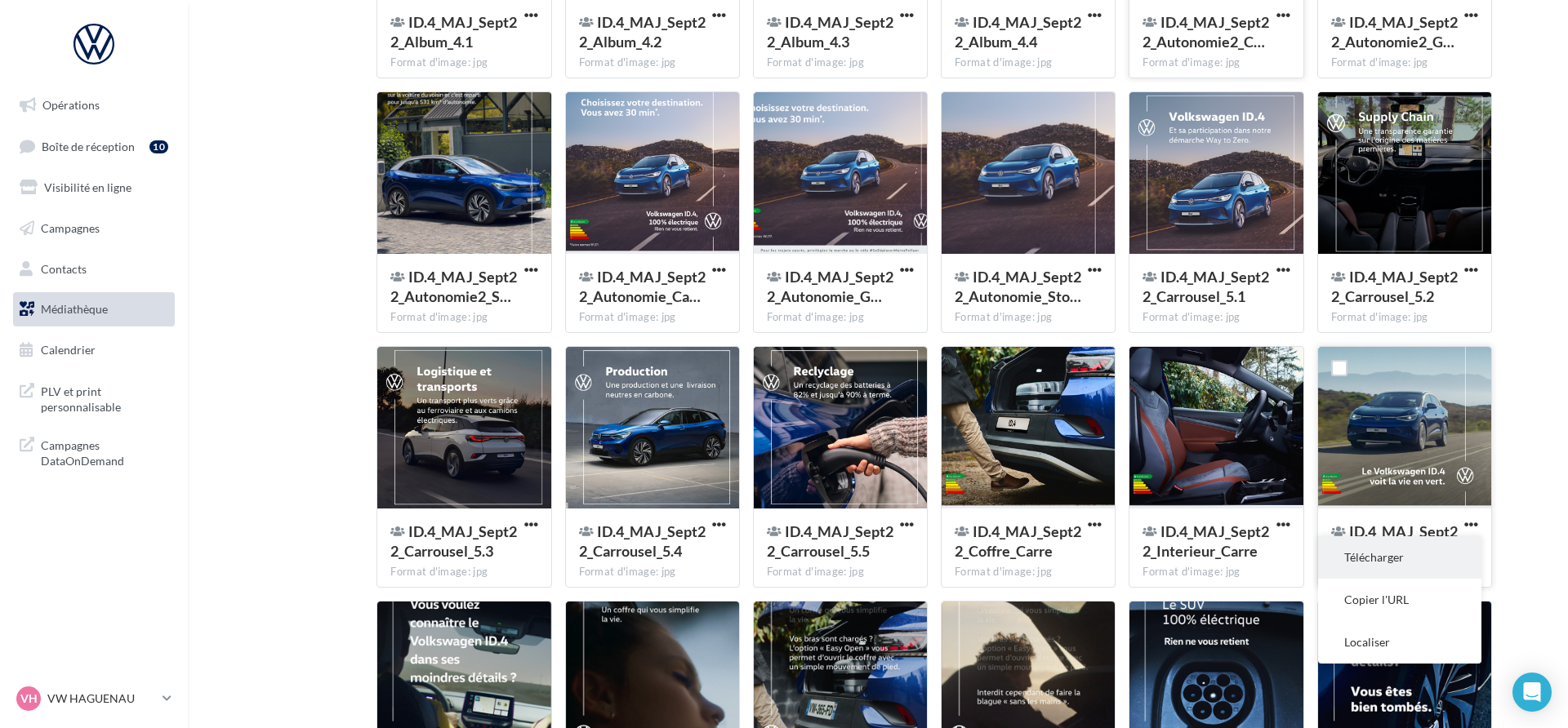
click at [1429, 546] on button "Télécharger" at bounding box center [1399, 557] width 163 height 42
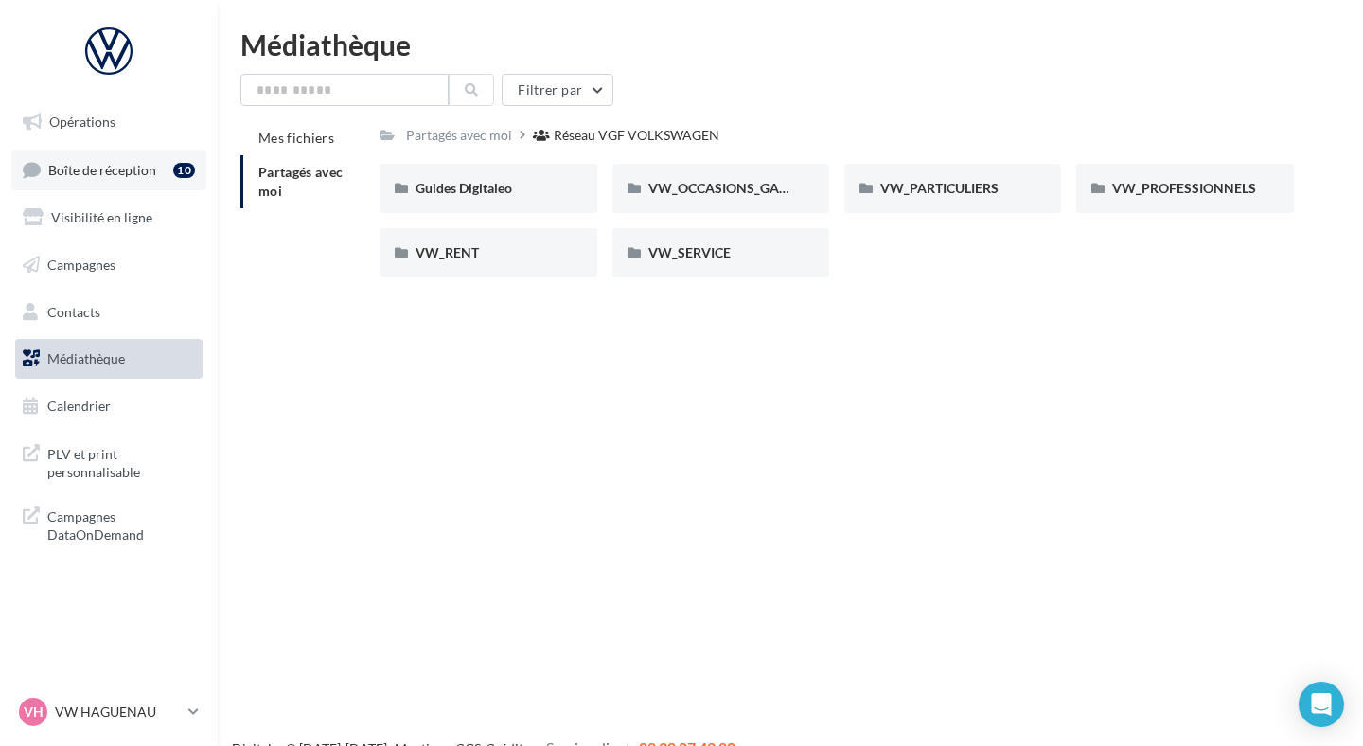
click at [138, 181] on link "Boîte de réception 10" at bounding box center [108, 170] width 195 height 41
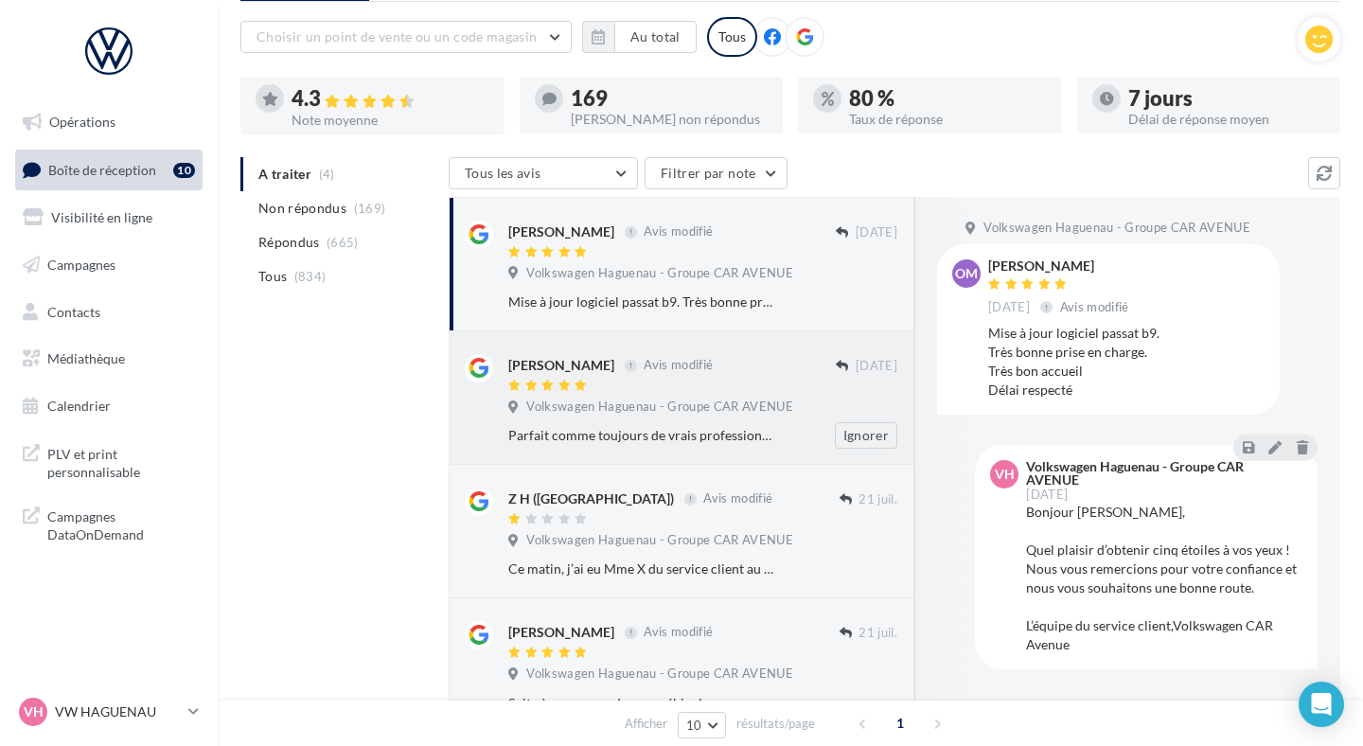
scroll to position [117, 0]
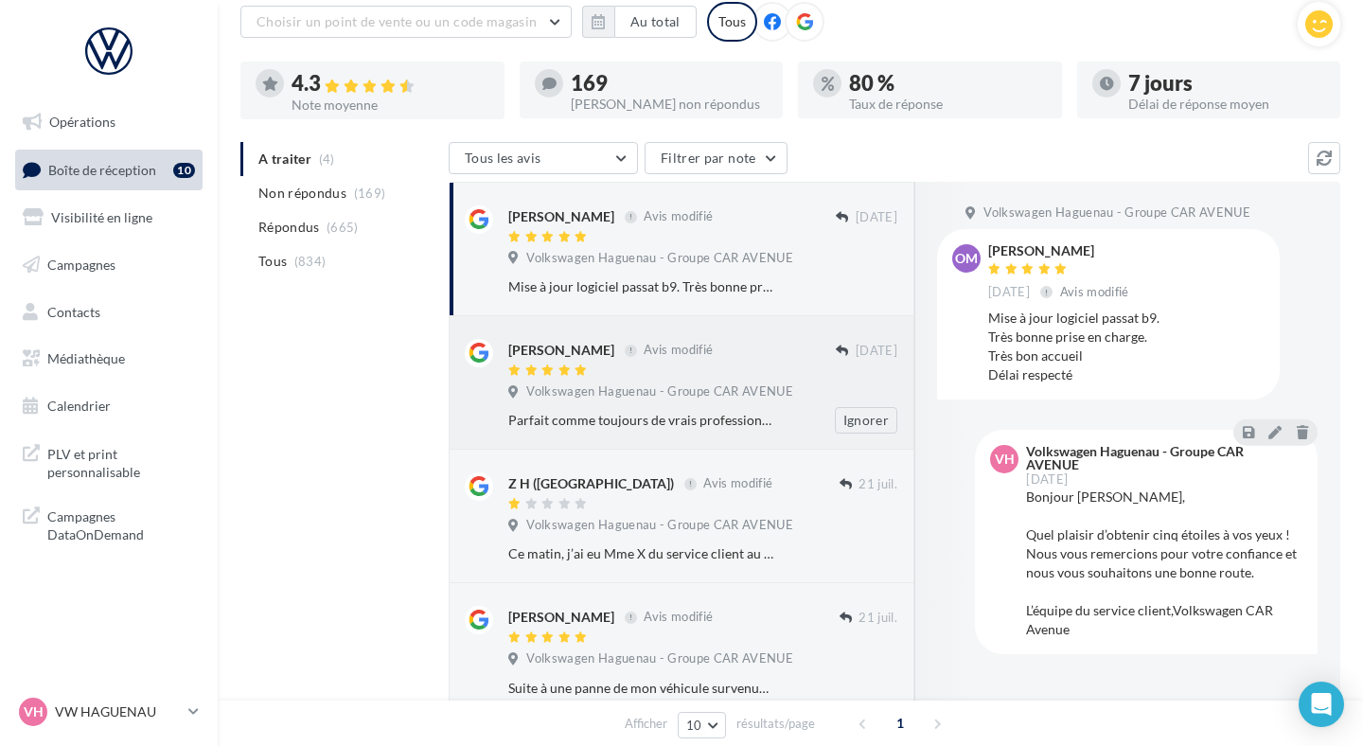
click at [696, 361] on div "[PERSON_NAME] Avis modifié" at bounding box center [672, 359] width 328 height 40
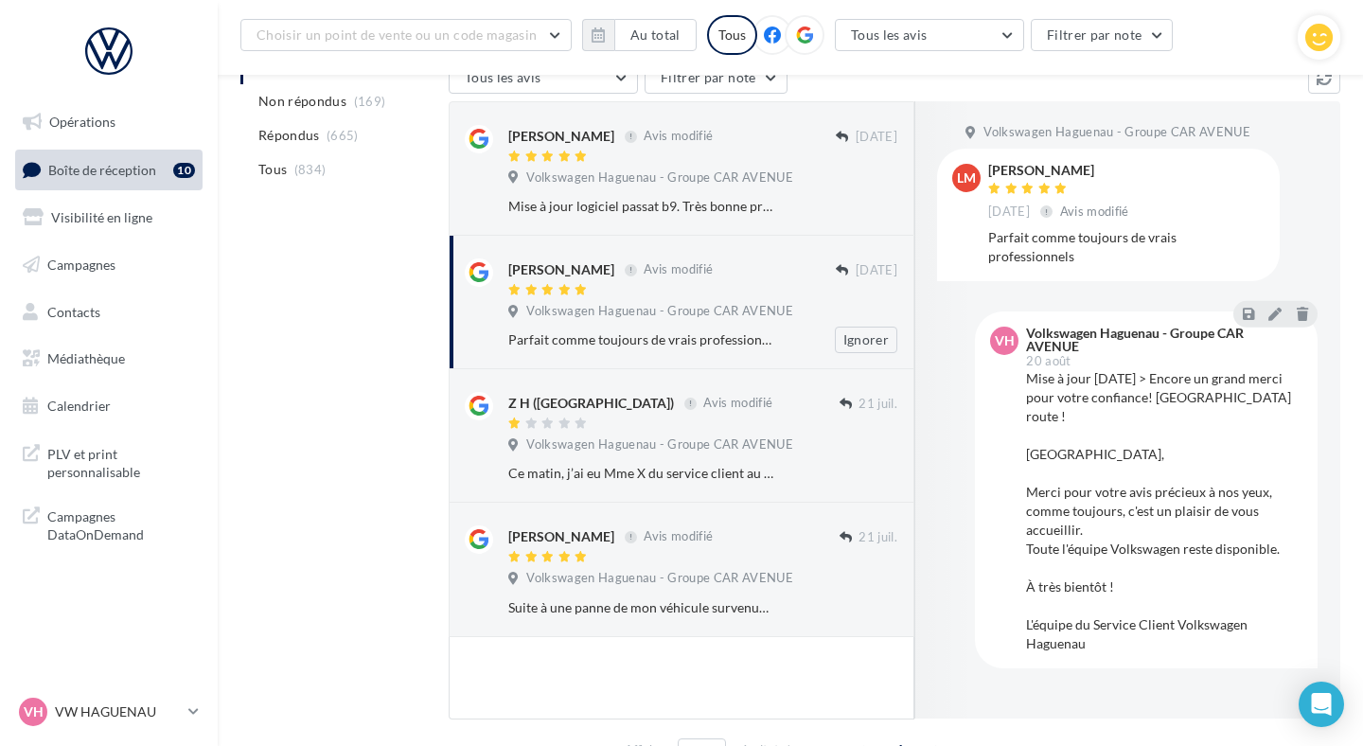
scroll to position [193, 0]
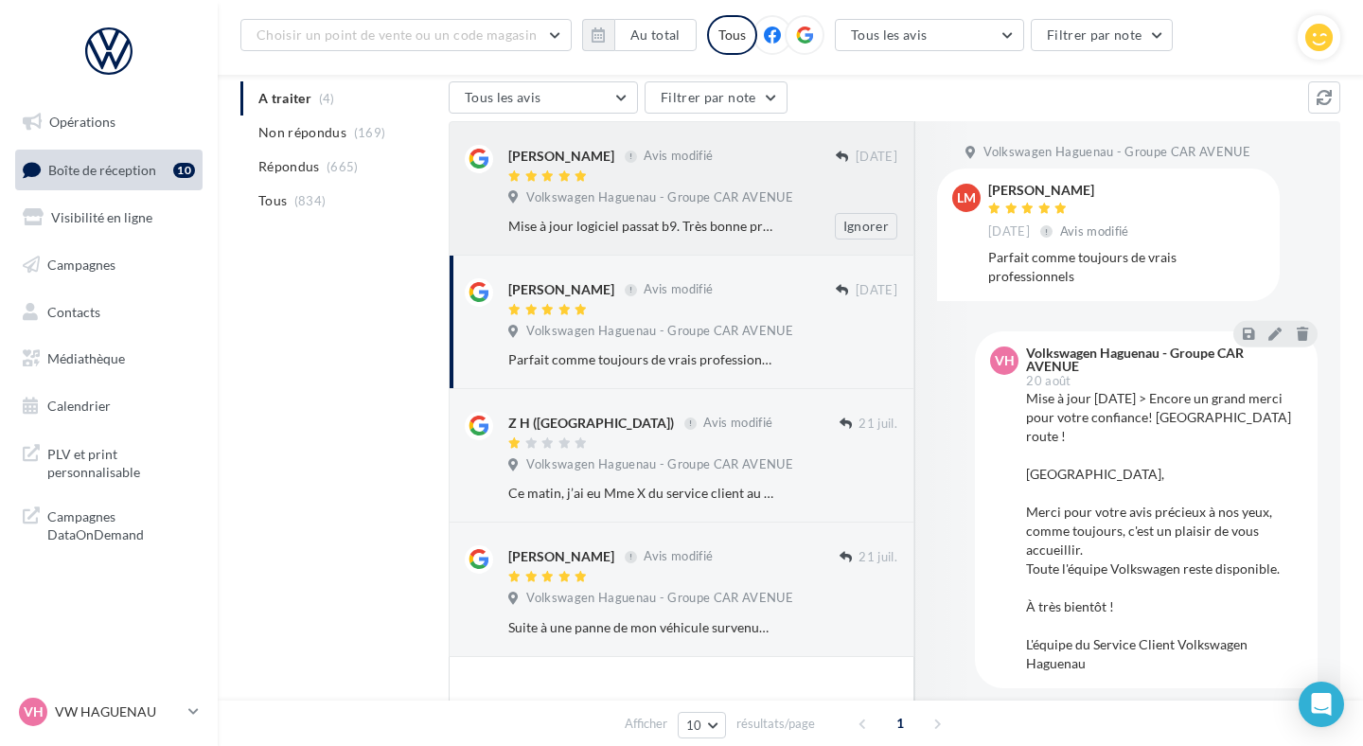
click at [747, 217] on div "Mise à jour logiciel passat b9. Très bonne prise en charge. Très bon accueil Dé…" at bounding box center [641, 226] width 266 height 19
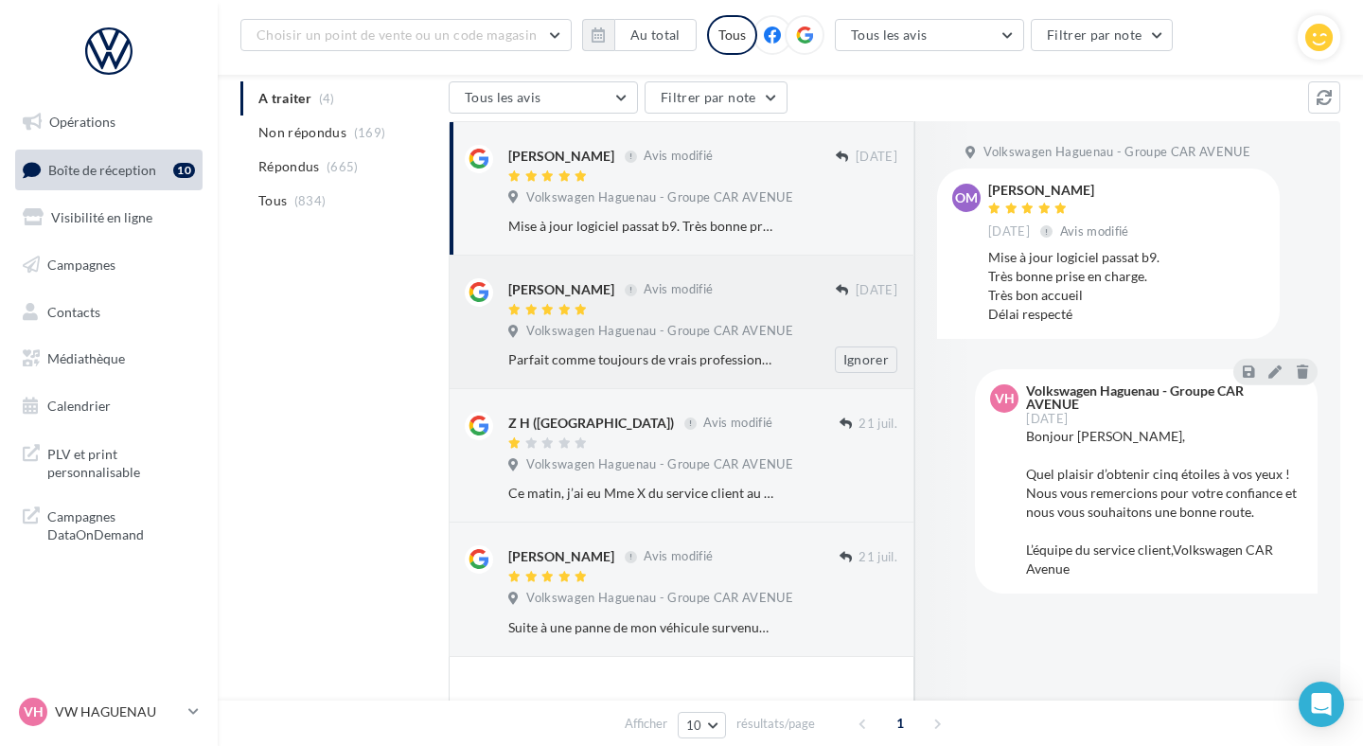
click at [739, 284] on div "[PERSON_NAME] Avis modifié" at bounding box center [672, 288] width 328 height 20
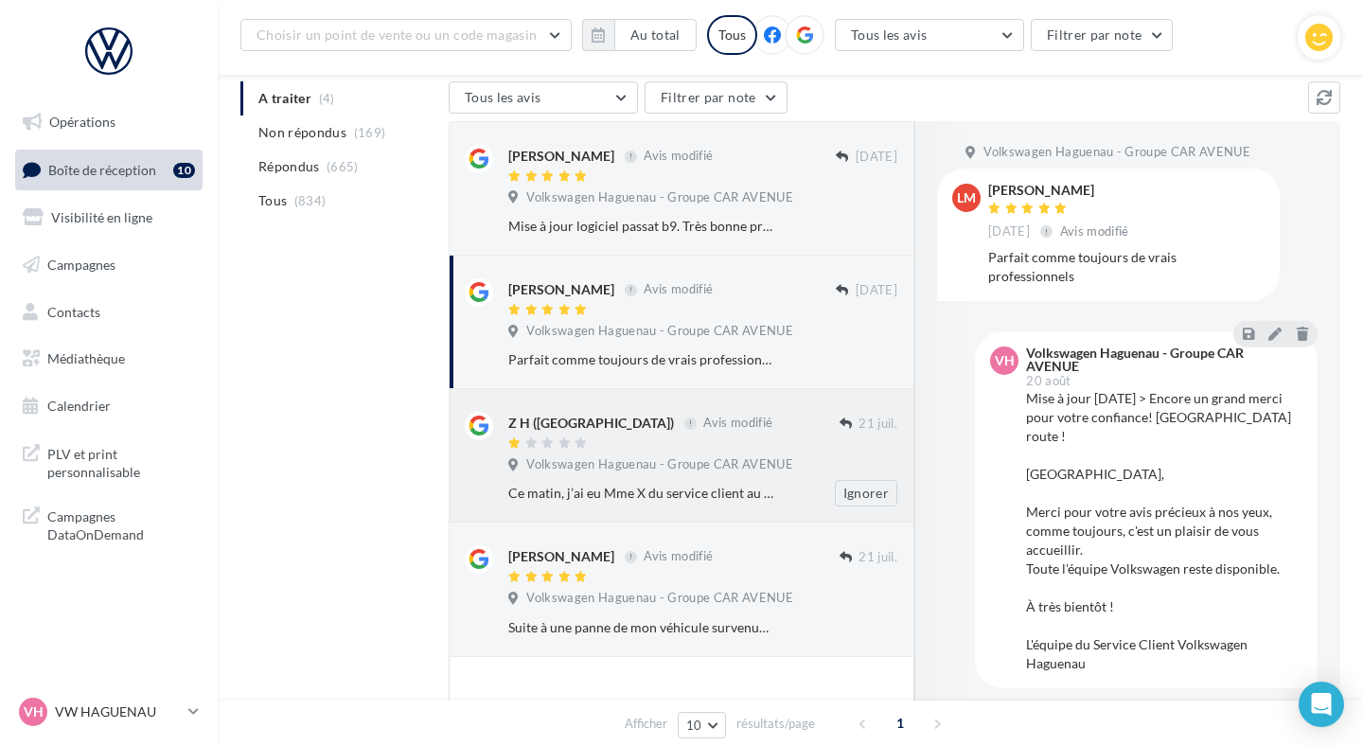
click at [737, 397] on div "Z H ([GEOGRAPHIC_DATA]) Avis modifié [DATE] Volkswagen Haguenau - Groupe CAR AV…" at bounding box center [682, 455] width 466 height 133
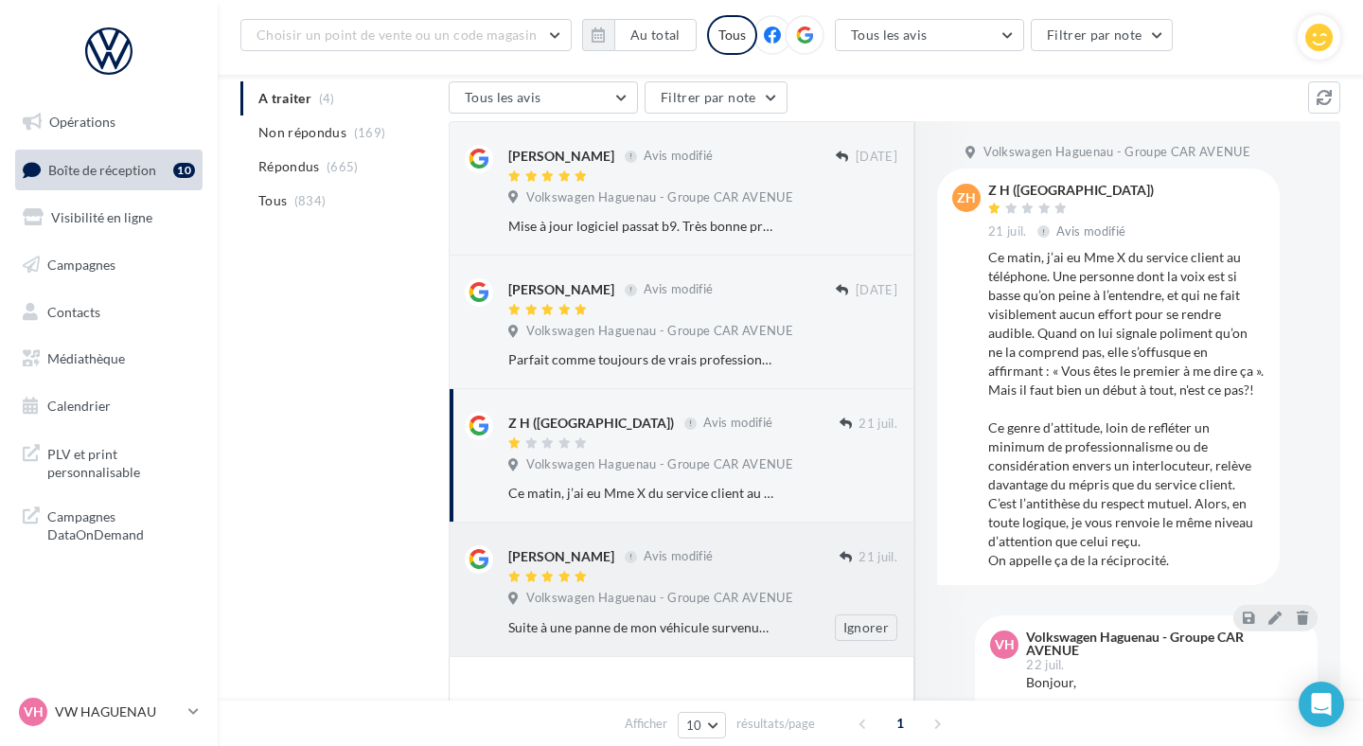
click at [752, 564] on div "[PERSON_NAME] Avis modifié" at bounding box center [673, 555] width 331 height 20
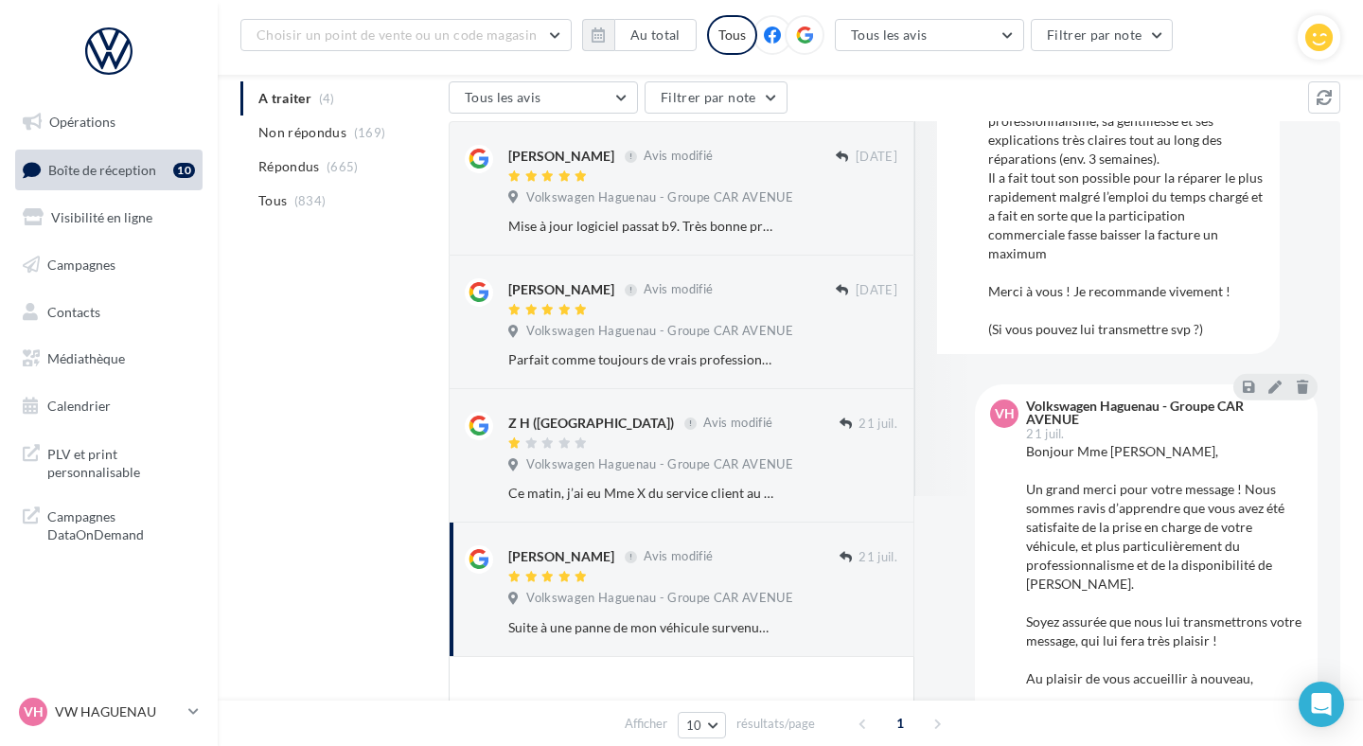
scroll to position [267, 0]
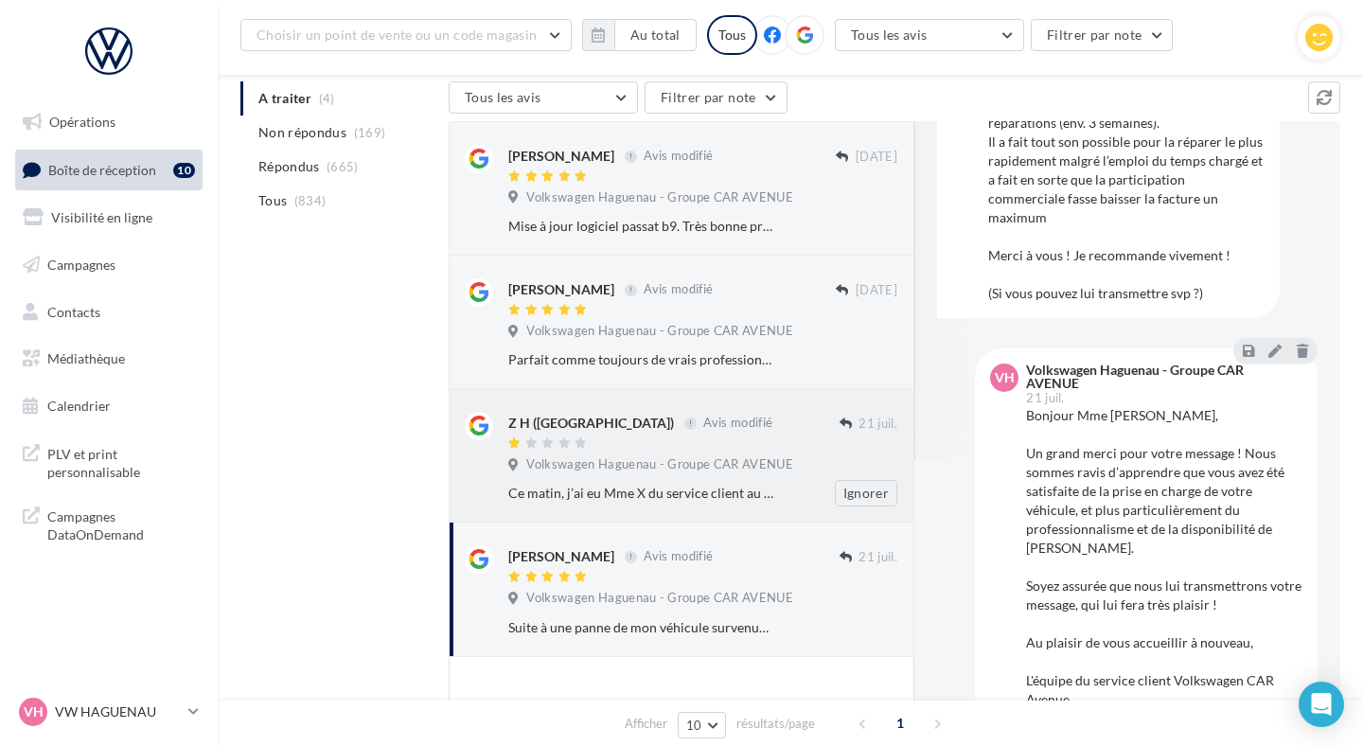
click at [715, 486] on div "Ce matin, j’ai eu Mme X du service client au téléphone. Une personne dont la vo…" at bounding box center [641, 493] width 266 height 19
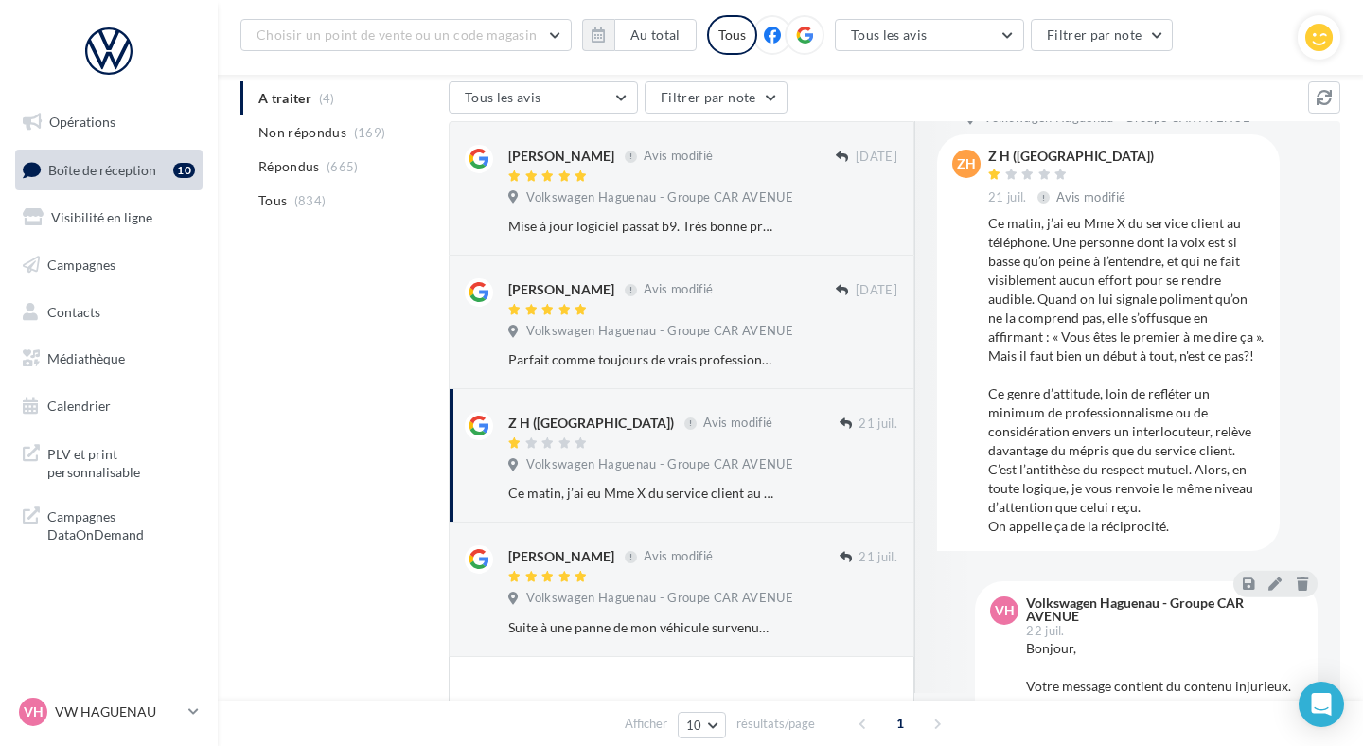
scroll to position [40, 0]
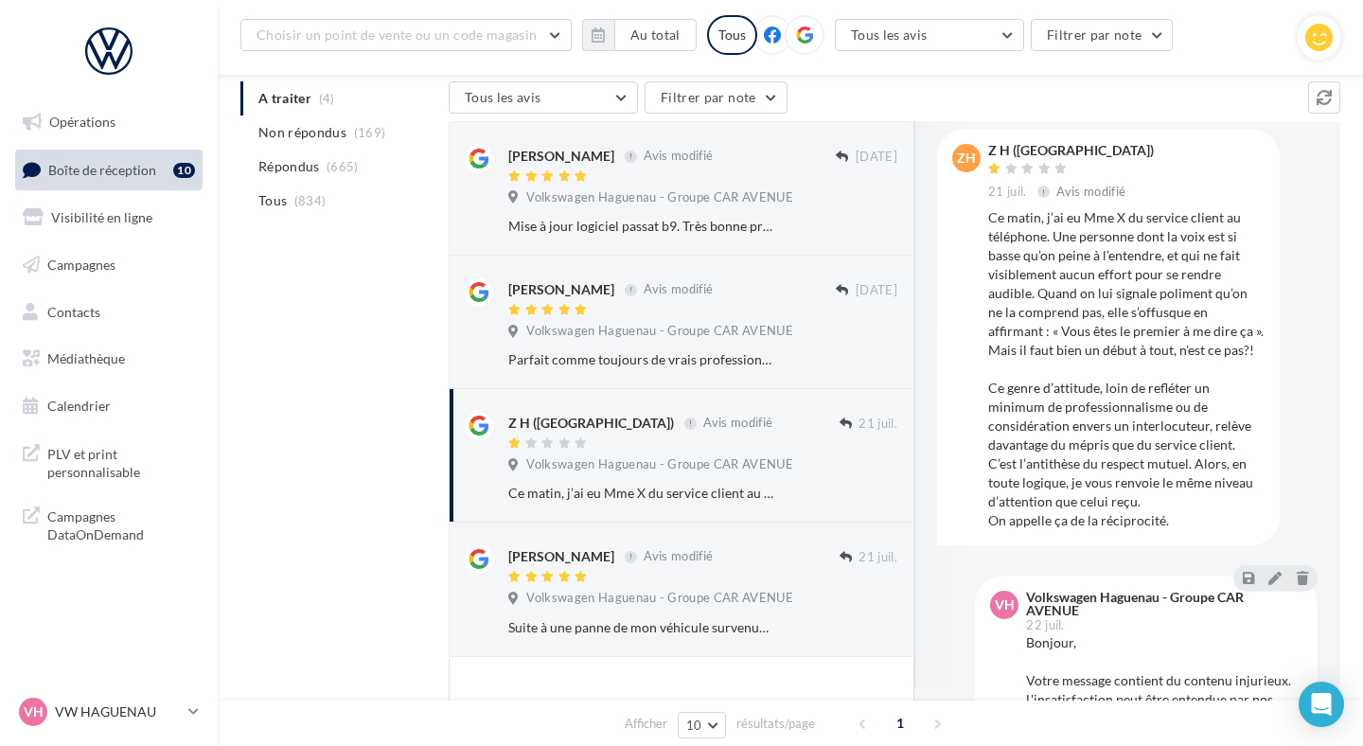
click at [960, 152] on span "ZH" at bounding box center [966, 158] width 19 height 19
click at [660, 566] on div "[PERSON_NAME] Avis modifié" at bounding box center [673, 565] width 331 height 40
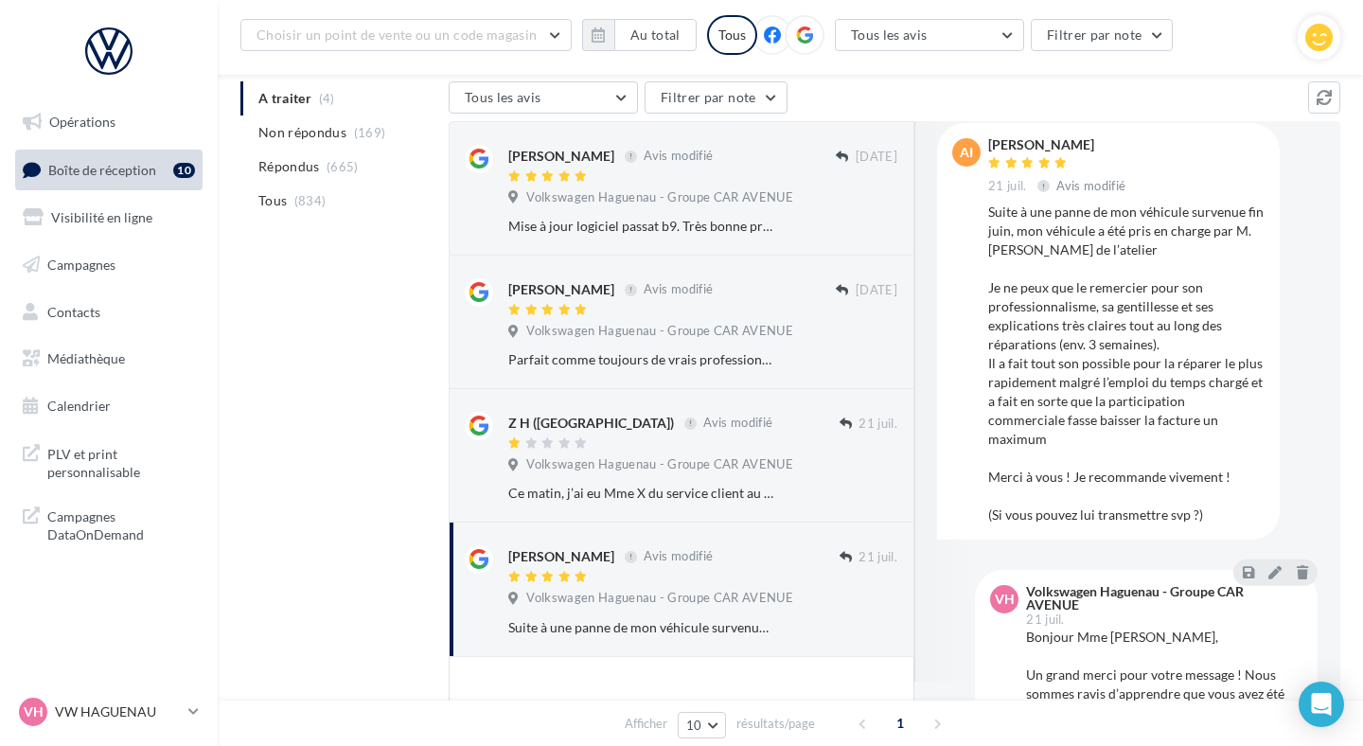
scroll to position [70, 0]
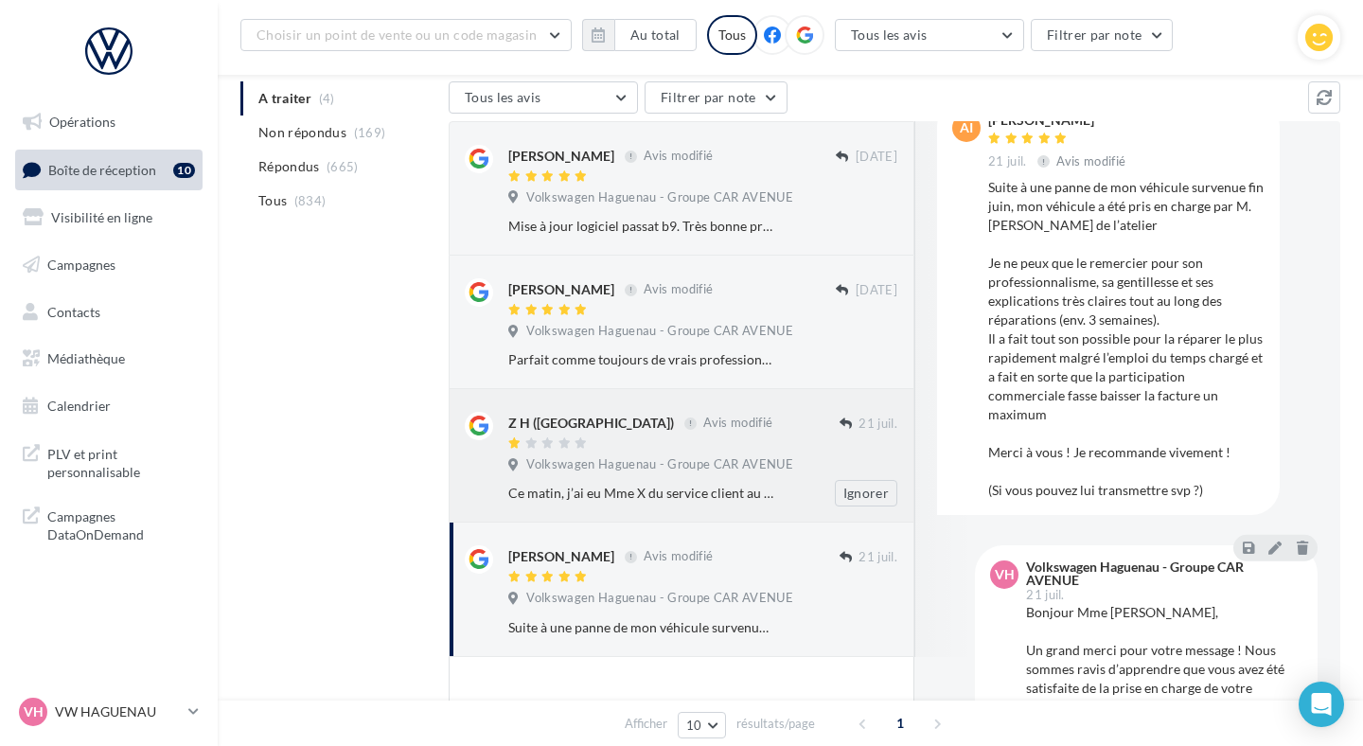
drag, startPoint x: 682, startPoint y: 480, endPoint x: 677, endPoint y: 439, distance: 41.0
click at [682, 480] on div "Ce matin, j’ai eu Mme X du service client au téléphone. Une personne dont la vo…" at bounding box center [710, 493] width 404 height 27
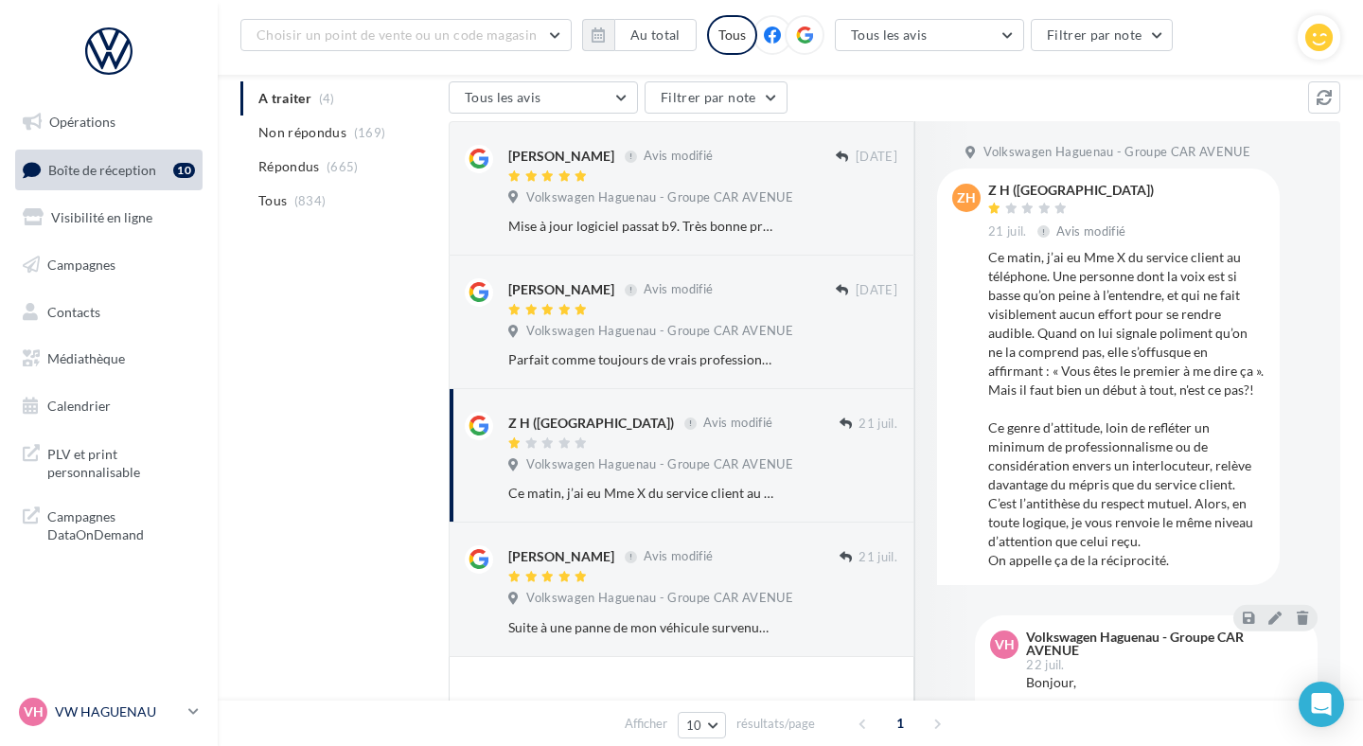
click at [45, 707] on div "VH" at bounding box center [33, 712] width 28 height 28
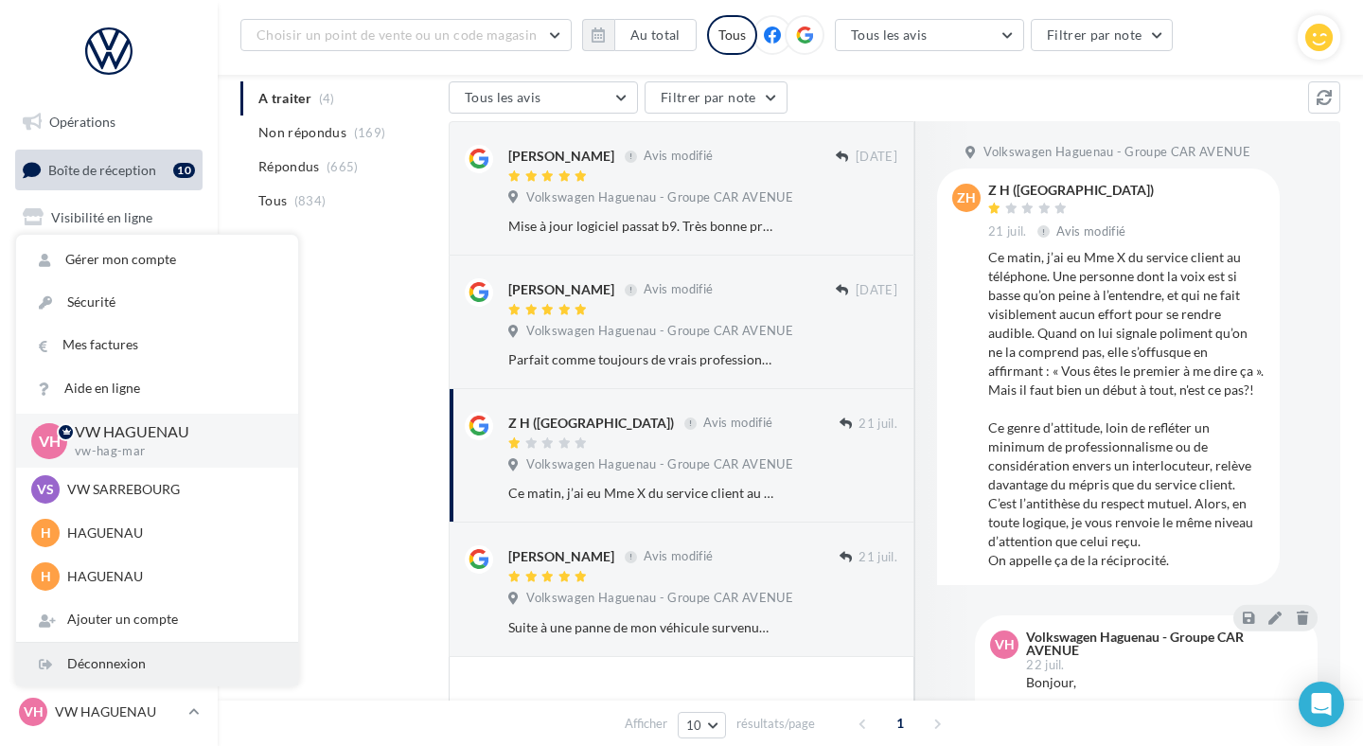
click at [60, 676] on div "Déconnexion" at bounding box center [157, 664] width 282 height 43
